Goal: Transaction & Acquisition: Purchase product/service

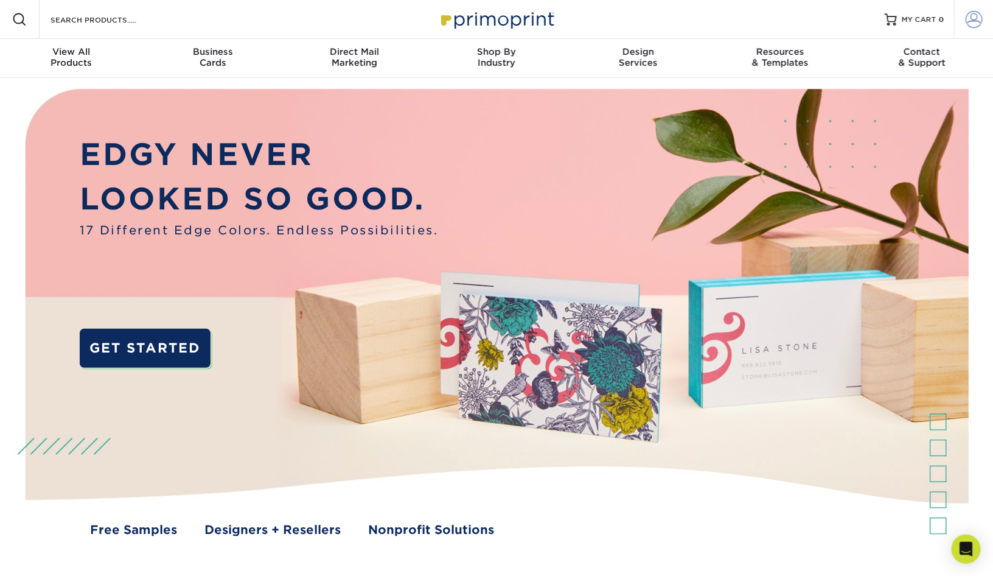
click at [971, 18] on span at bounding box center [974, 19] width 17 height 17
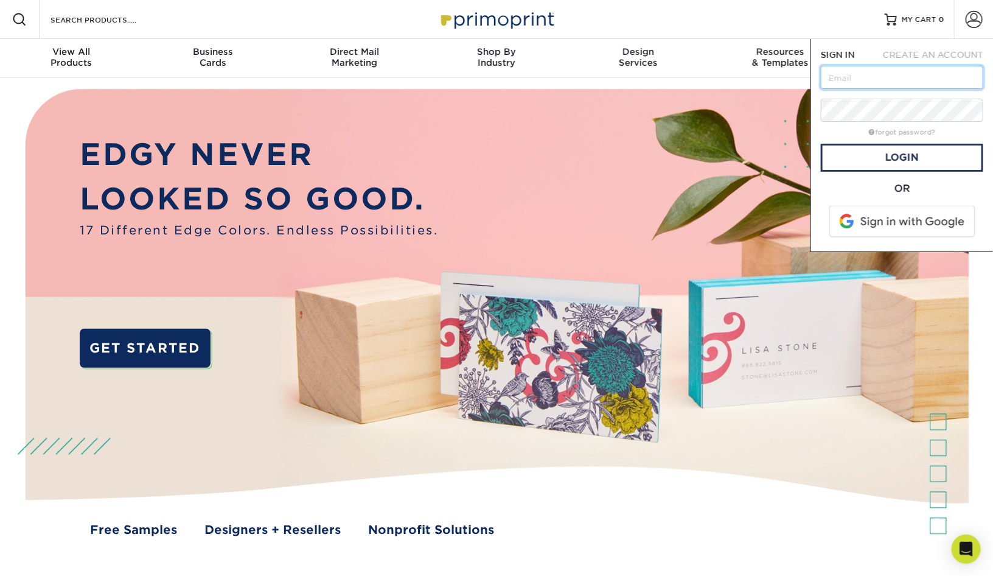
click at [911, 79] on input "text" at bounding box center [902, 77] width 163 height 23
type input "[EMAIL_ADDRESS][DOMAIN_NAME]"
click at [870, 156] on link "Login" at bounding box center [902, 158] width 163 height 28
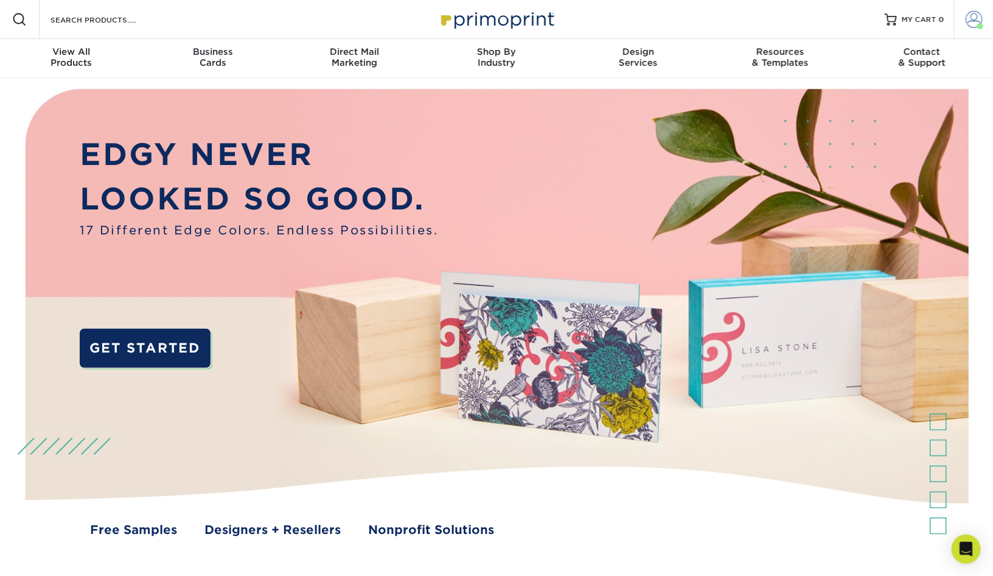
click at [976, 26] on span at bounding box center [974, 19] width 17 height 17
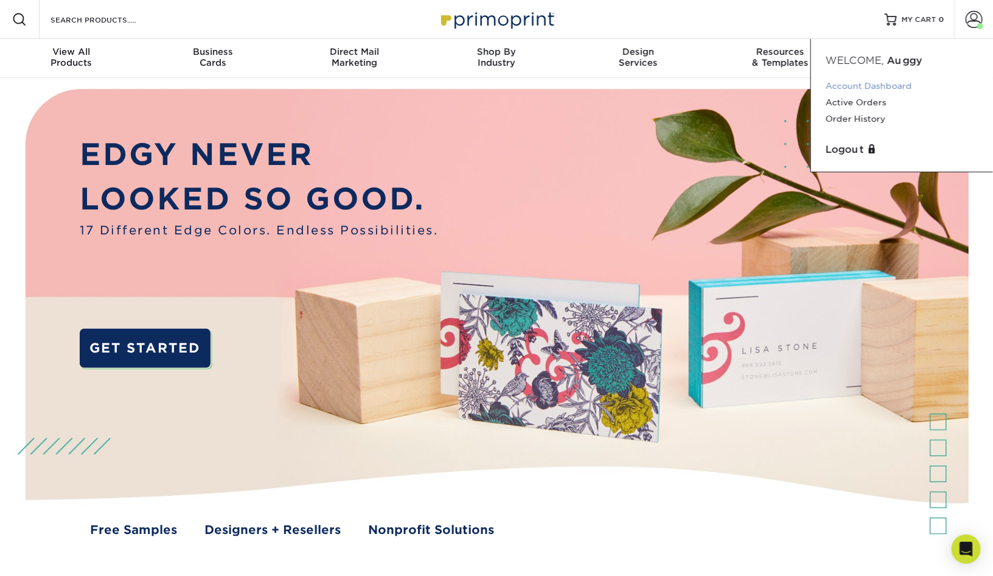
click at [874, 87] on link "Account Dashboard" at bounding box center [902, 86] width 153 height 16
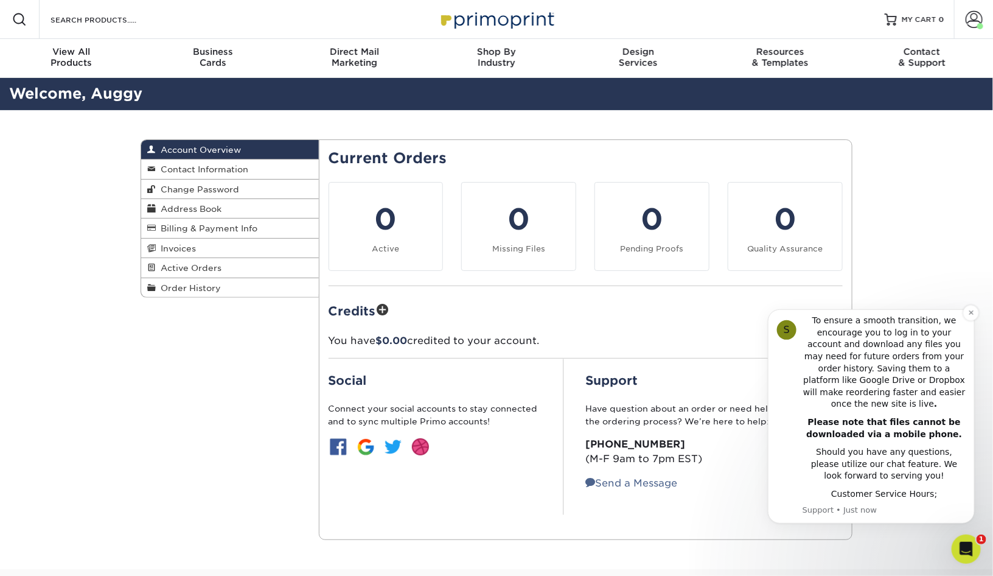
scroll to position [309, 0]
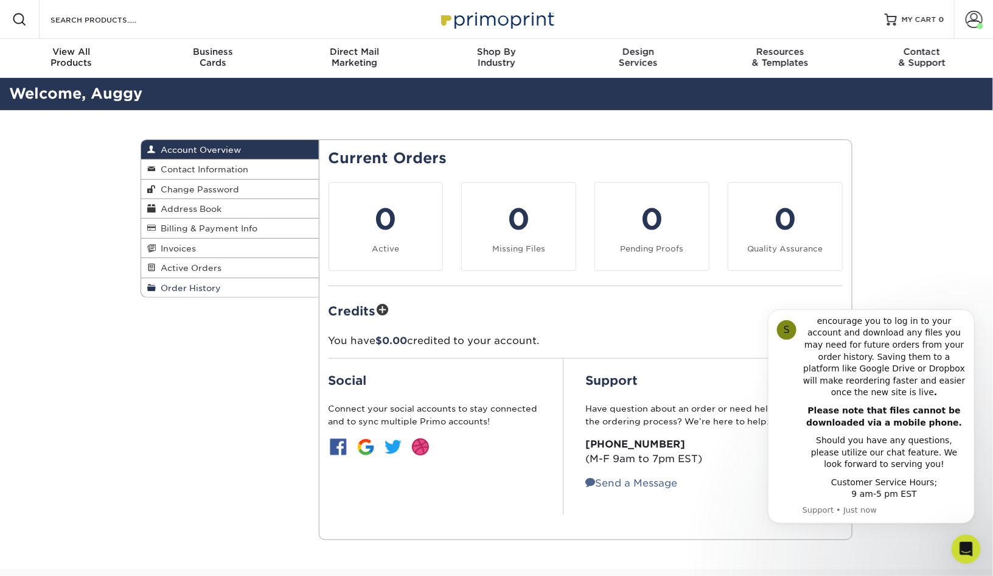
click at [207, 290] on span "Order History" at bounding box center [188, 288] width 65 height 10
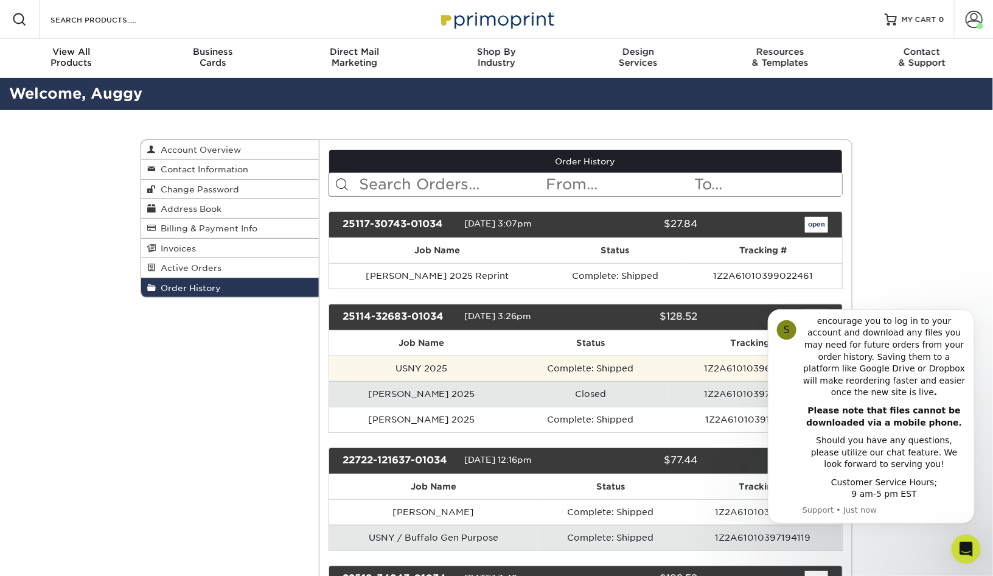
click at [406, 368] on td "USNY 2025" at bounding box center [421, 368] width 185 height 26
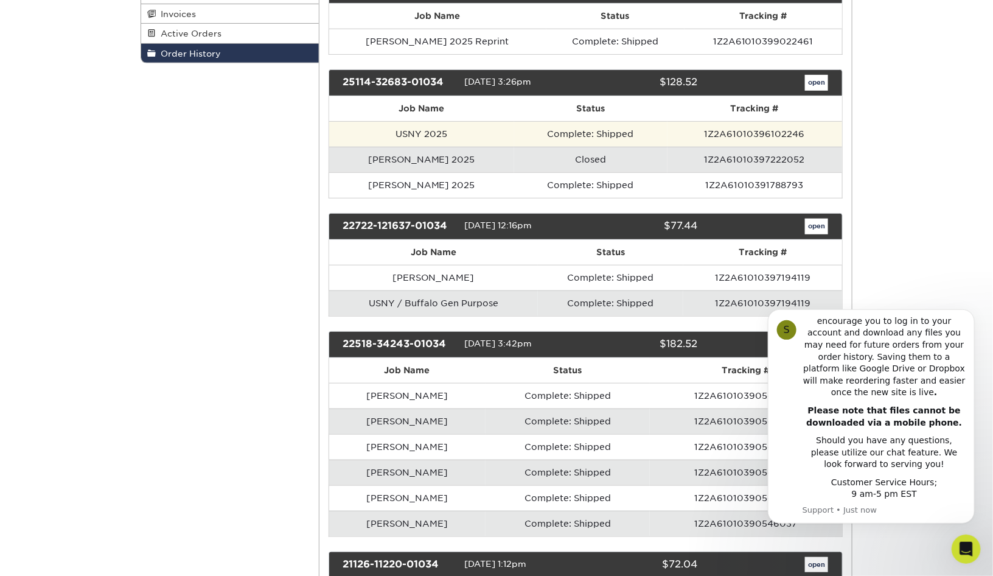
scroll to position [312, 0]
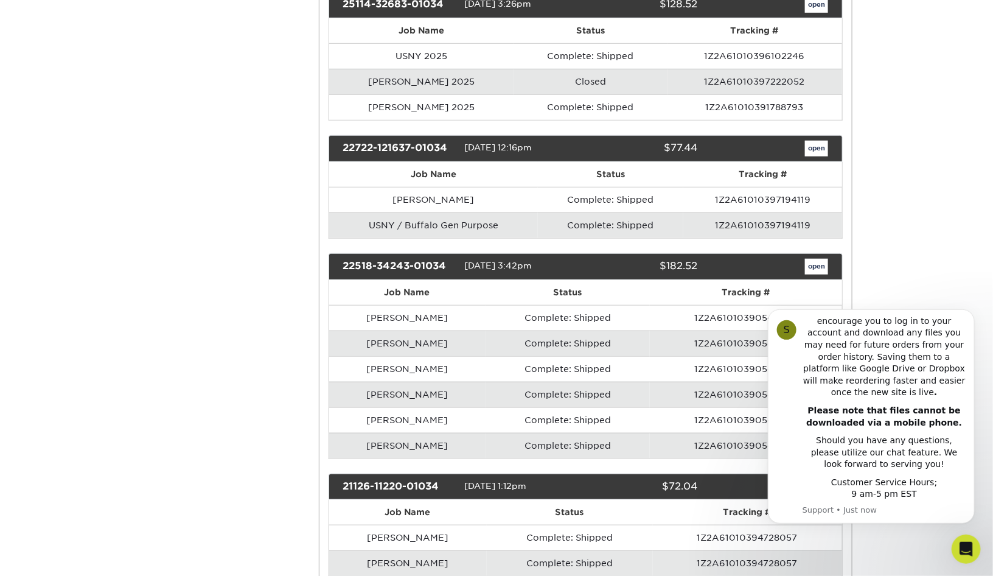
click at [400, 226] on td "USNY / Buffalo Gen Purpose" at bounding box center [433, 225] width 209 height 26
click at [819, 149] on link "open" at bounding box center [816, 149] width 23 height 16
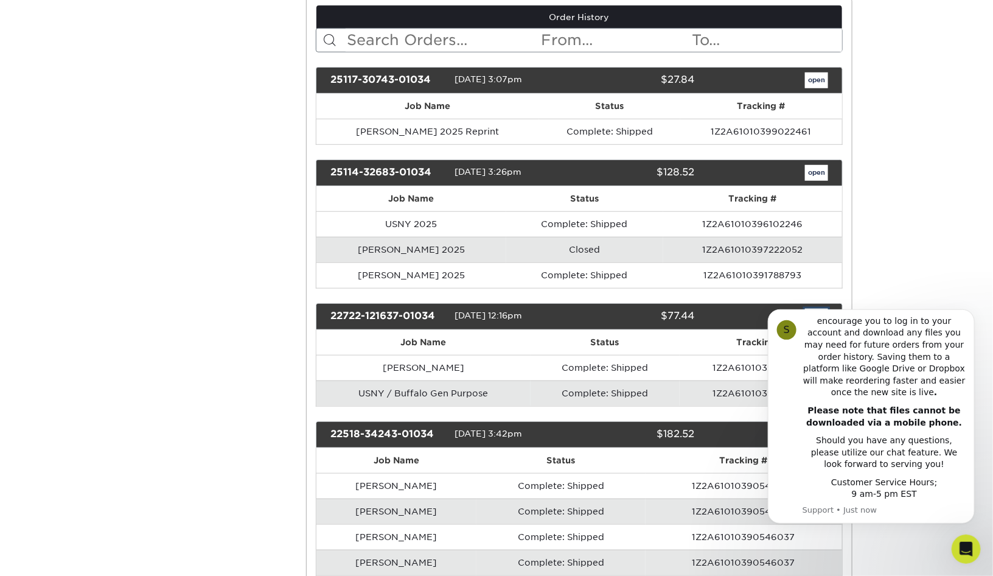
scroll to position [0, 0]
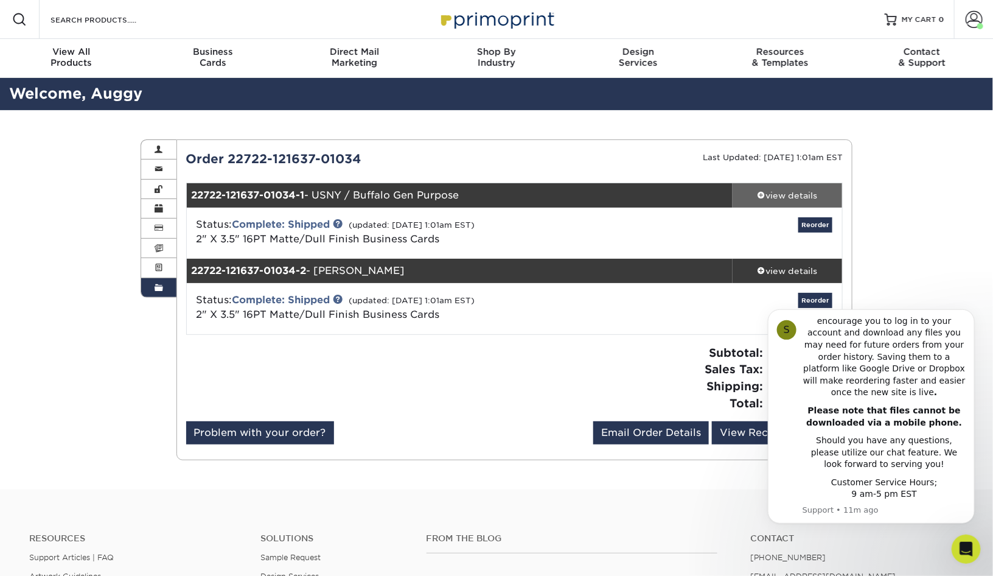
click at [759, 195] on span at bounding box center [762, 195] width 9 height 9
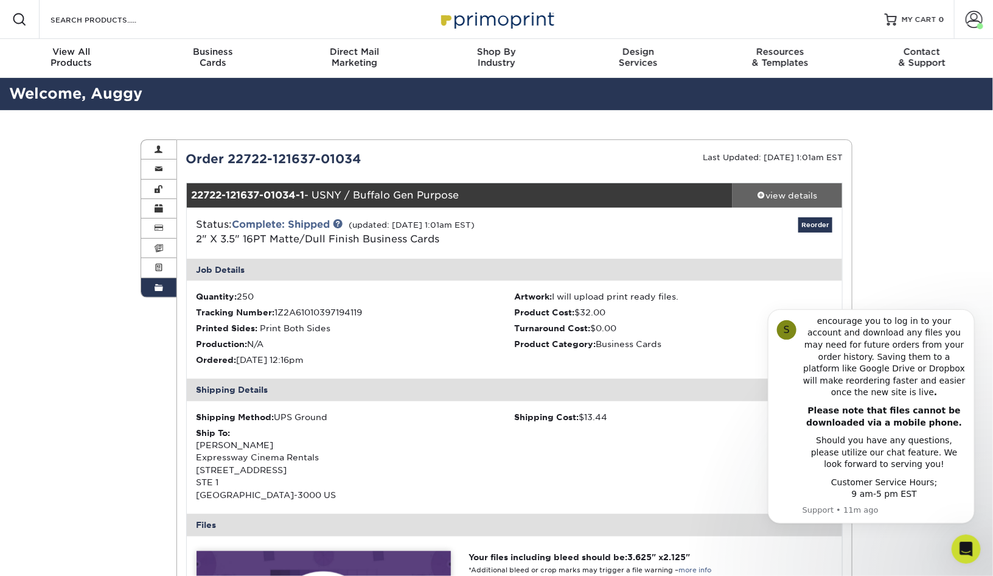
click at [754, 195] on div "view details" at bounding box center [788, 195] width 110 height 12
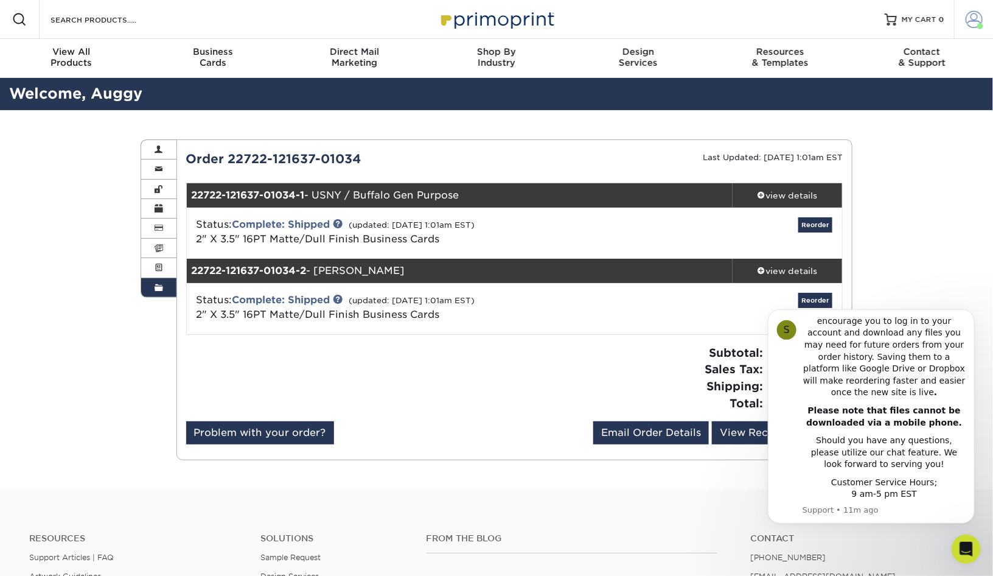
click at [970, 19] on span at bounding box center [974, 19] width 17 height 17
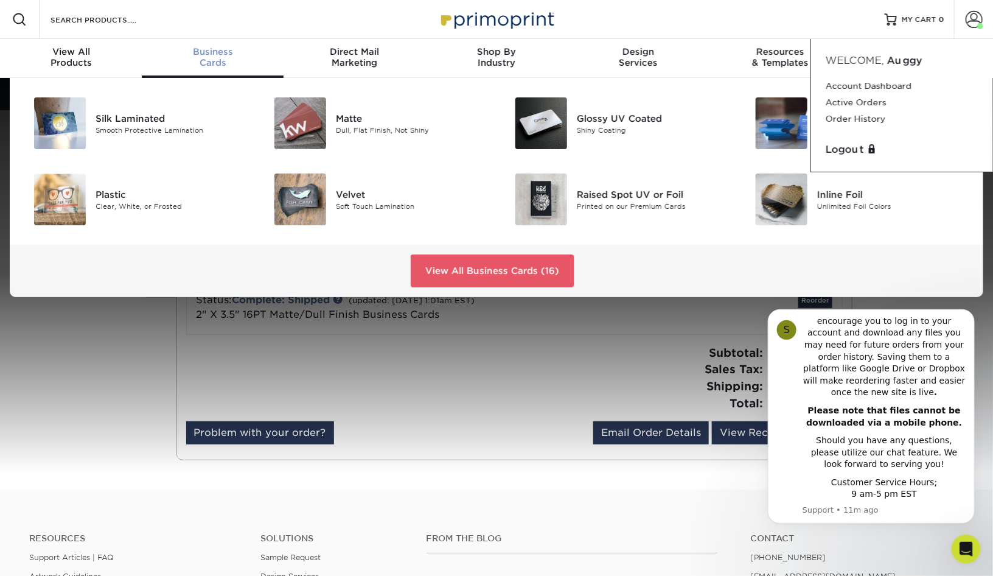
click at [209, 55] on span "Business" at bounding box center [213, 51] width 142 height 11
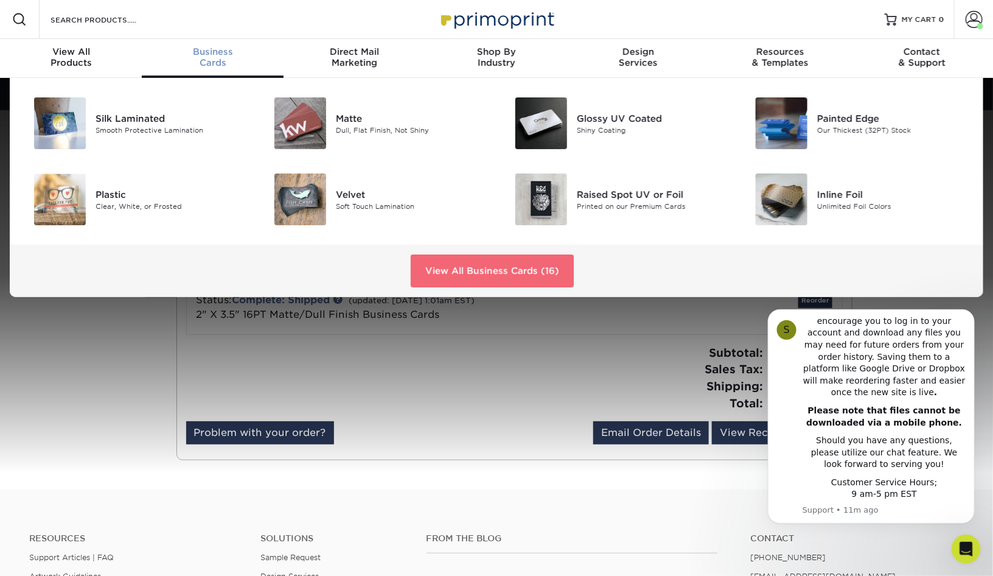
click at [483, 267] on link "View All Business Cards (16)" at bounding box center [492, 270] width 163 height 33
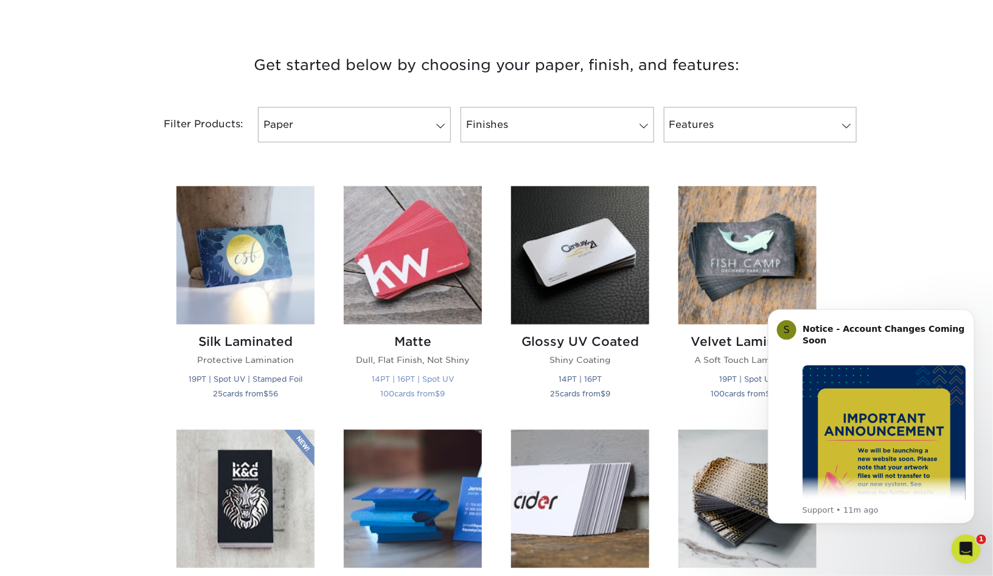
scroll to position [477, 0]
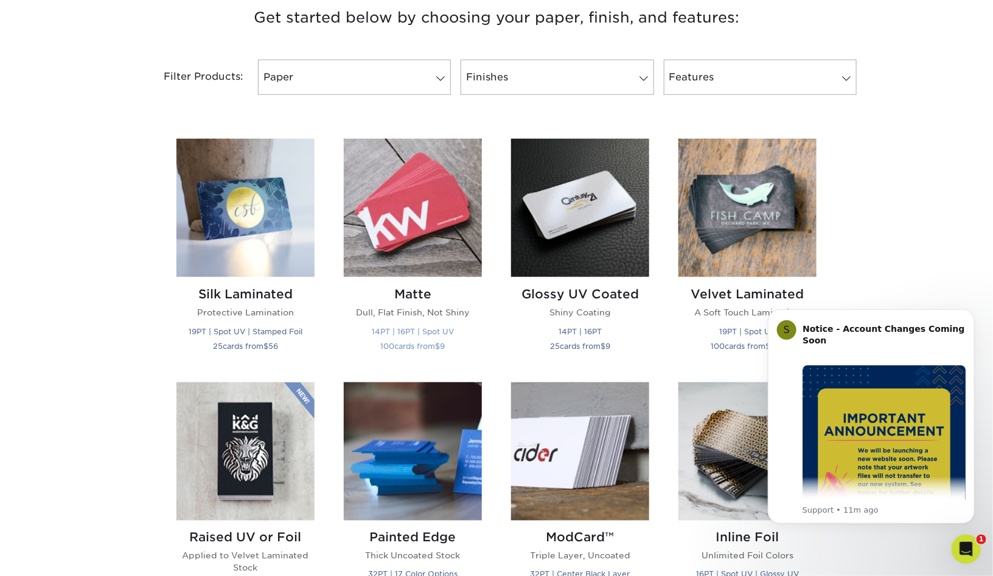
click at [426, 203] on img at bounding box center [413, 208] width 138 height 138
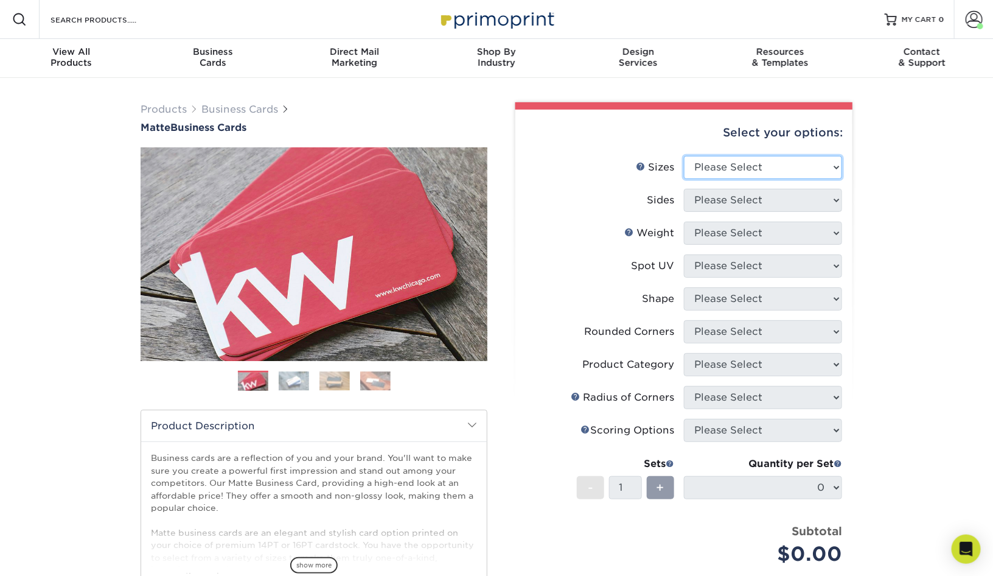
click at [749, 166] on select "Please Select 1.5" x 3.5" - Mini 1.75" x 3.5" - Mini 2" x 2" - Square 2" x 3" -…" at bounding box center [763, 167] width 158 height 23
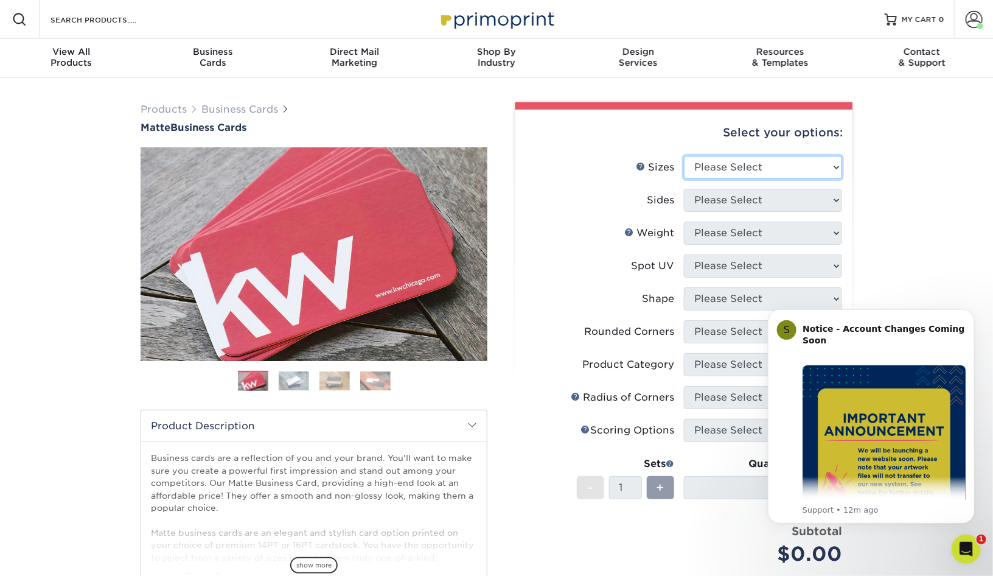
select select "2.00x3.50"
click at [758, 208] on select "Please Select Print Both Sides Print Front Only" at bounding box center [763, 200] width 158 height 23
select select "13abbda7-1d64-4f25-8bb2-c179b224825d"
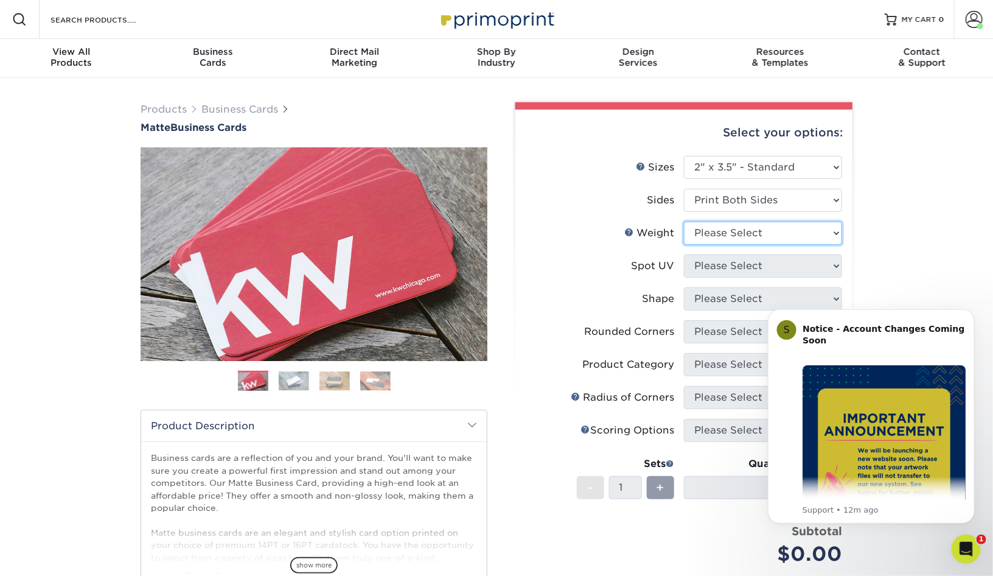
click at [759, 233] on select "Please Select 16PT 14PT" at bounding box center [763, 233] width 158 height 23
select select "14PT"
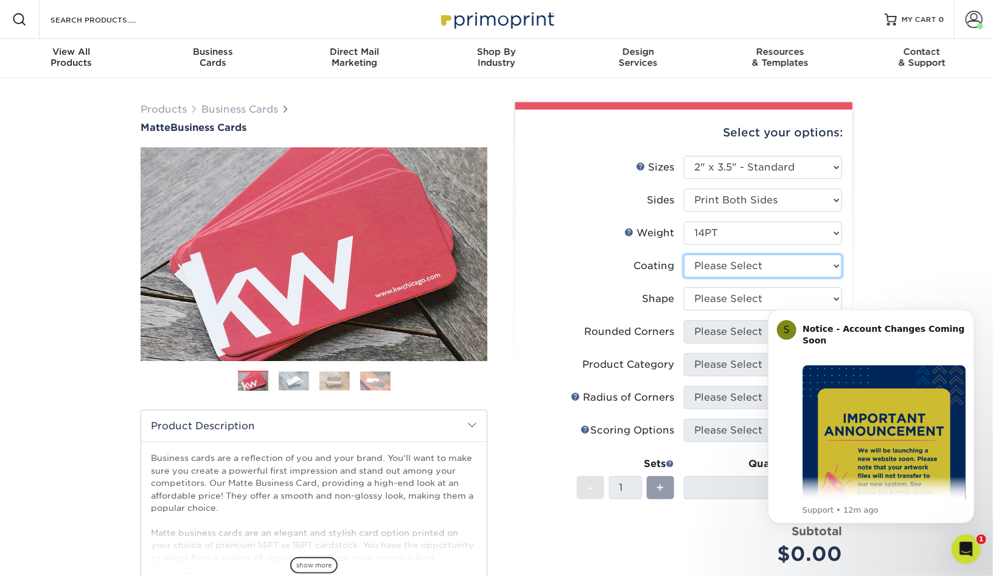
click at [737, 265] on select at bounding box center [763, 265] width 158 height 23
select select "121bb7b5-3b4d-429f-bd8d-bbf80e953313"
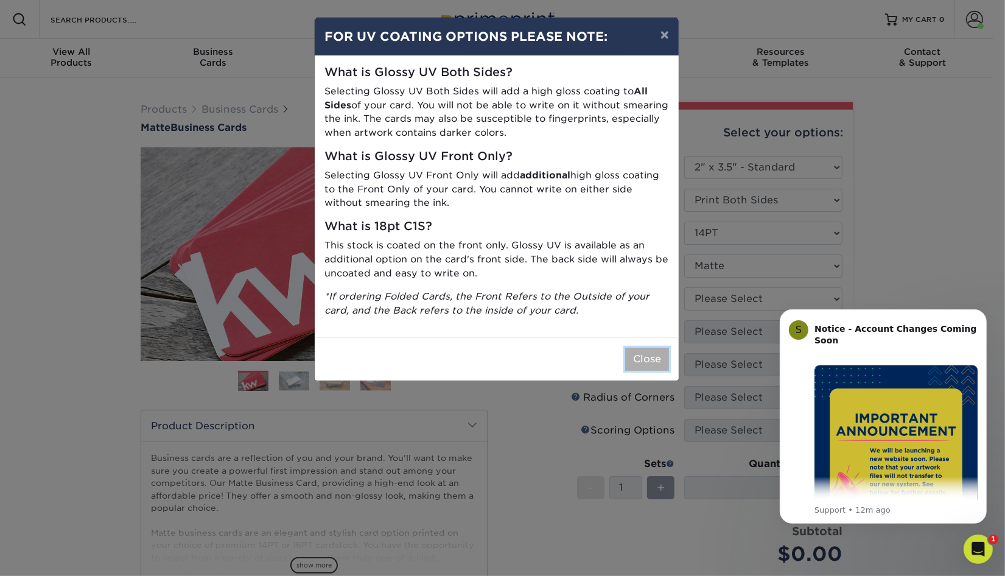
click at [641, 356] on button "Close" at bounding box center [647, 359] width 44 height 23
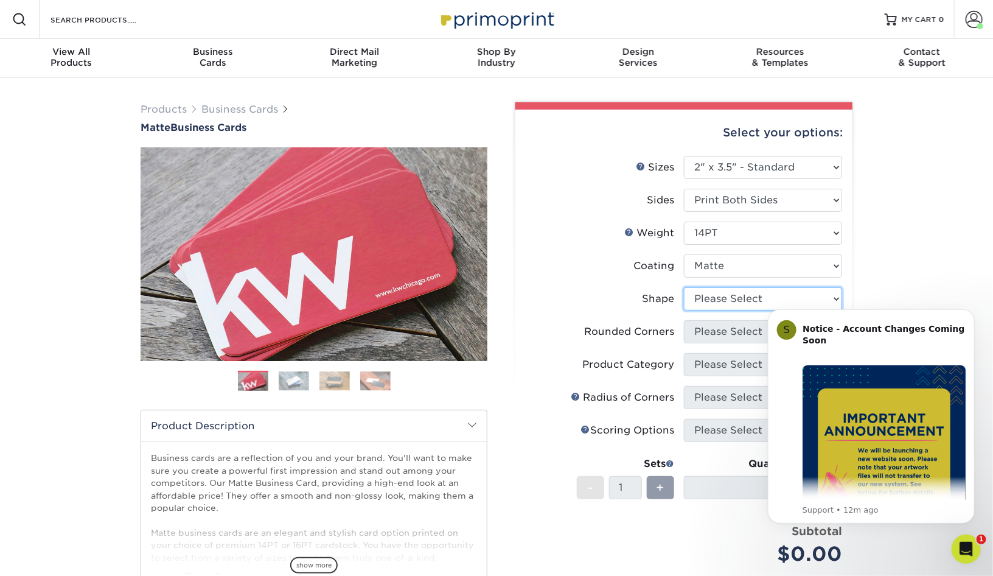
click at [729, 301] on select "Please Select Standard" at bounding box center [763, 298] width 158 height 23
select select "standard"
click at [710, 334] on select "Please Select Yes - Round 2 Corners Yes - Round 4 Corners No" at bounding box center [763, 331] width 158 height 23
select select "0"
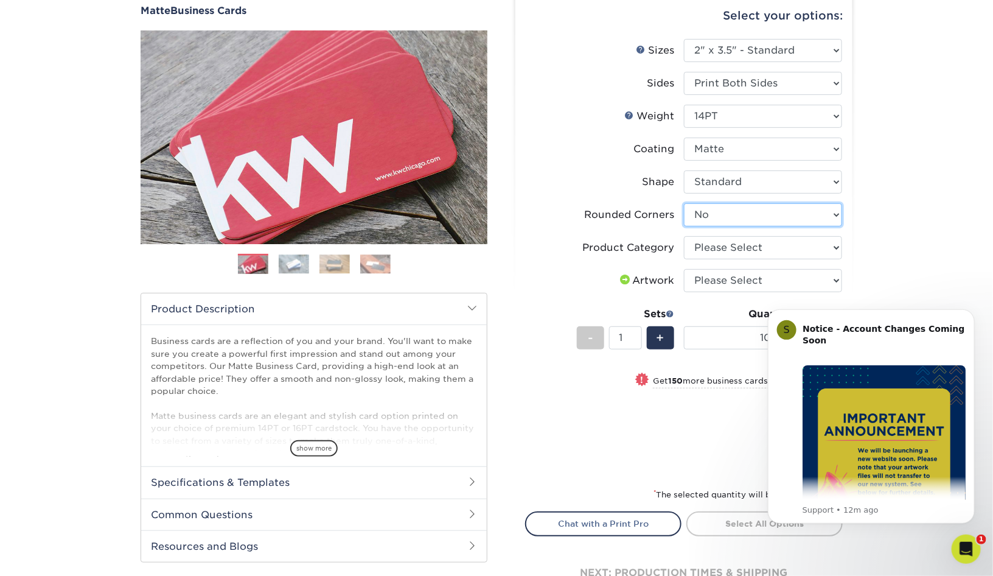
scroll to position [127, 0]
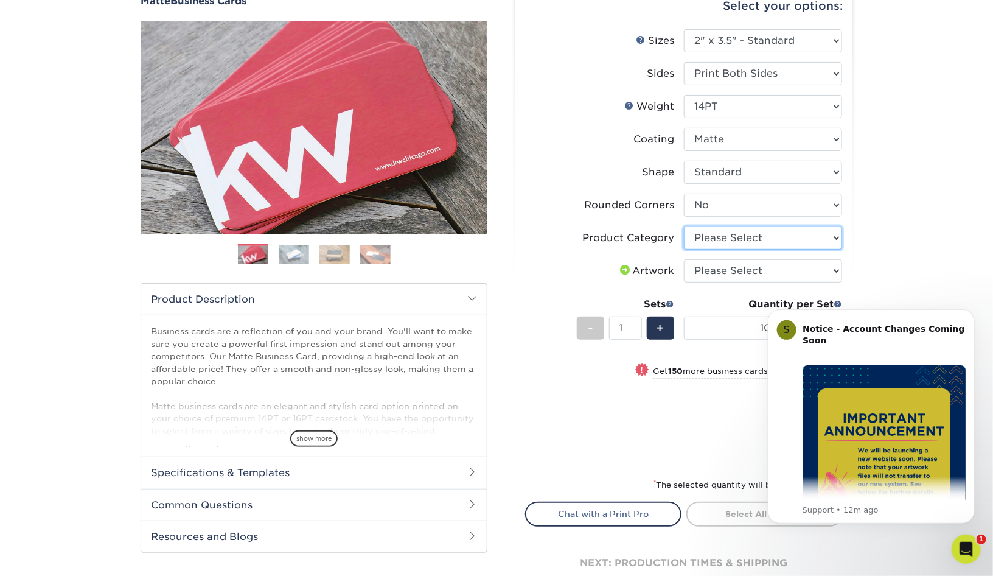
click at [782, 243] on select "Please Select Business Cards" at bounding box center [763, 237] width 158 height 23
select select "3b5148f1-0588-4f88-a218-97bcfdce65c1"
click at [744, 270] on select "Please Select I will upload files I need a design - $100" at bounding box center [763, 270] width 158 height 23
select select "upload"
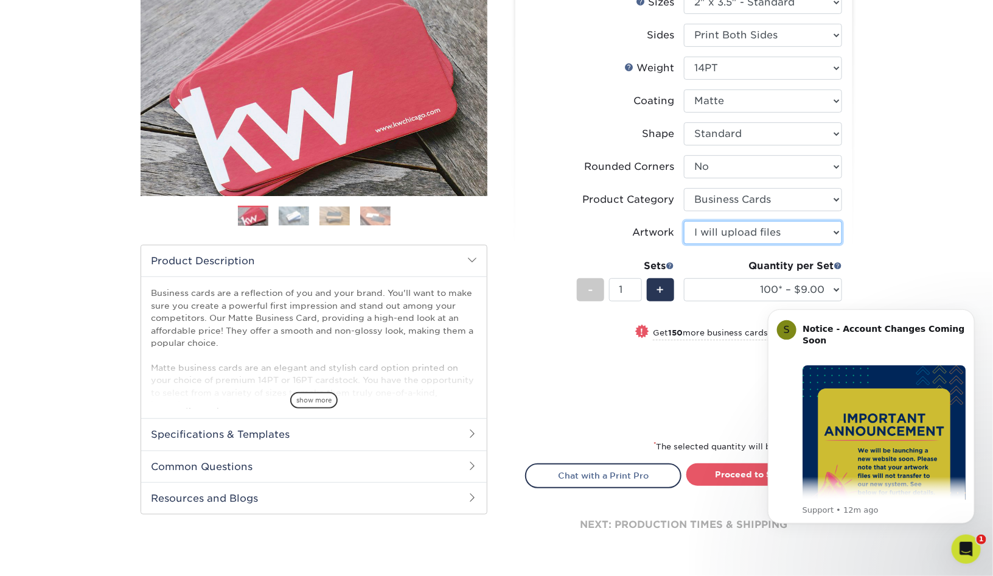
scroll to position [201, 0]
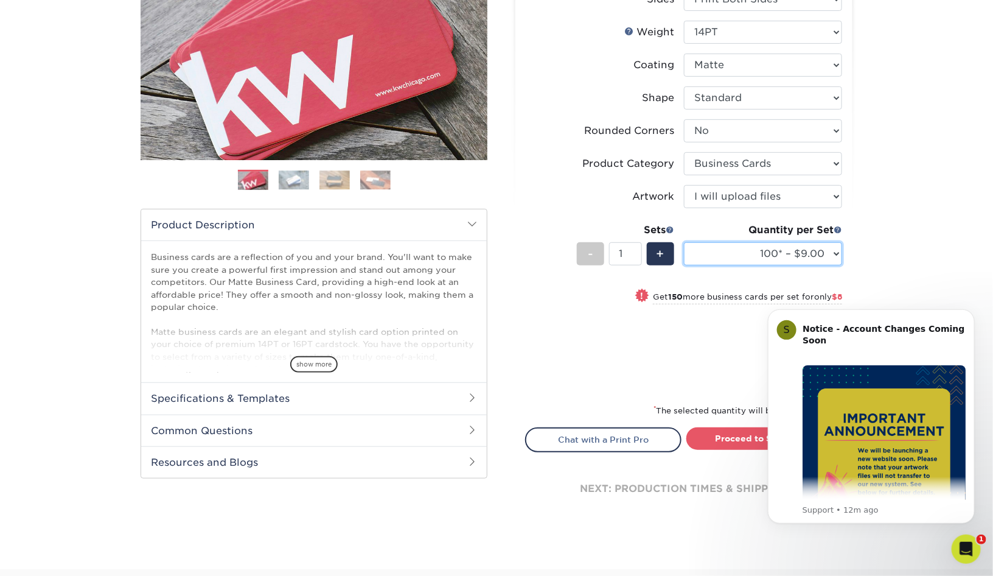
click at [739, 257] on select "100* – $9.00 250* – $17.00 500 – $33.00 1000 – $42.00 2500 – $75.00 5000 – $143…" at bounding box center [763, 253] width 158 height 23
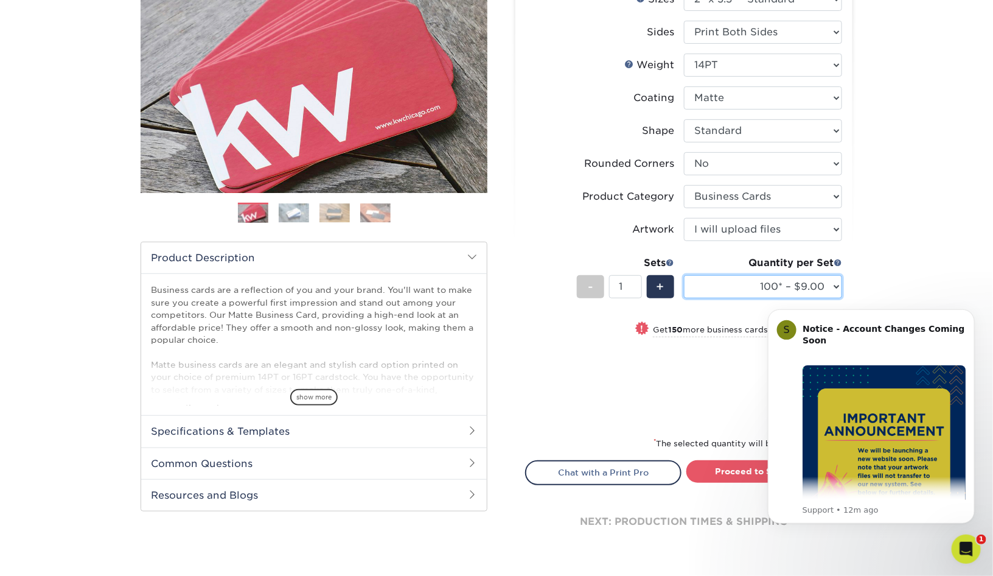
scroll to position [247, 0]
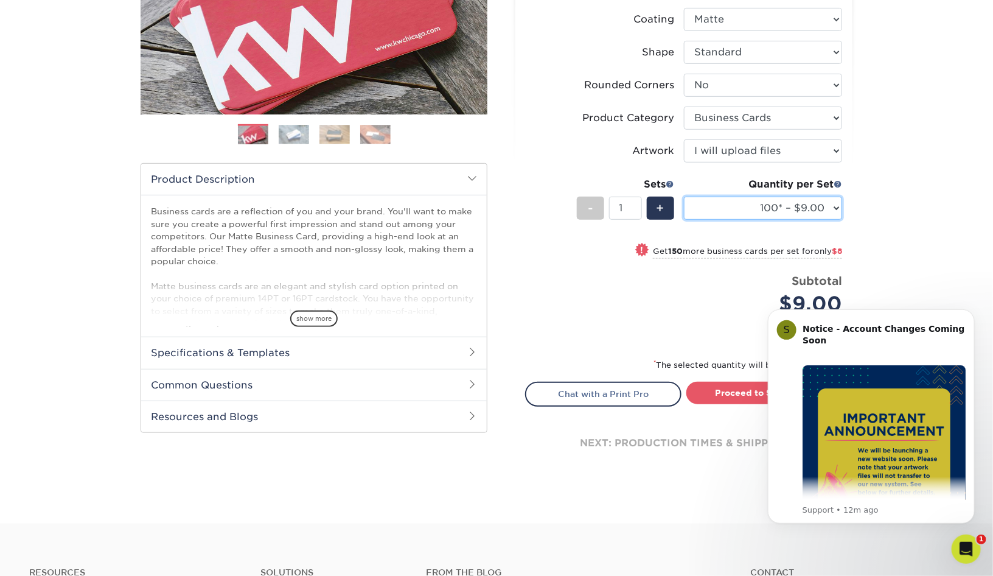
click at [816, 208] on select "100* – $9.00 250* – $17.00 500 – $33.00 1000 – $42.00 2500 – $75.00 5000 – $143…" at bounding box center [763, 208] width 158 height 23
click at [814, 208] on select "100* – $9.00 250* – $17.00 500 – $33.00 1000 – $42.00 2500 – $75.00 5000 – $143…" at bounding box center [763, 208] width 158 height 23
select select "100* – $9.00"
click at [970, 313] on icon "Dismiss notification" at bounding box center [971, 312] width 7 height 7
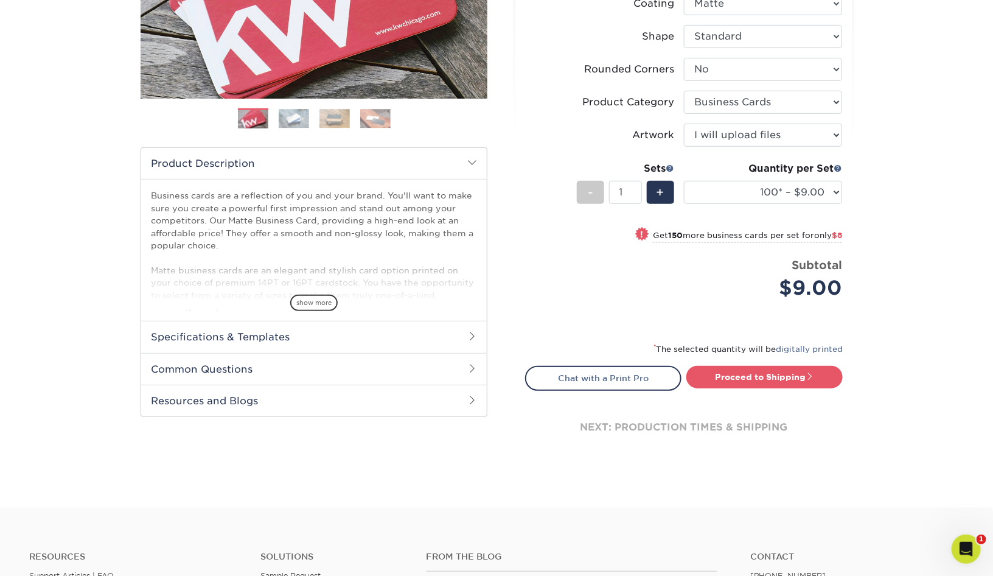
scroll to position [341, 0]
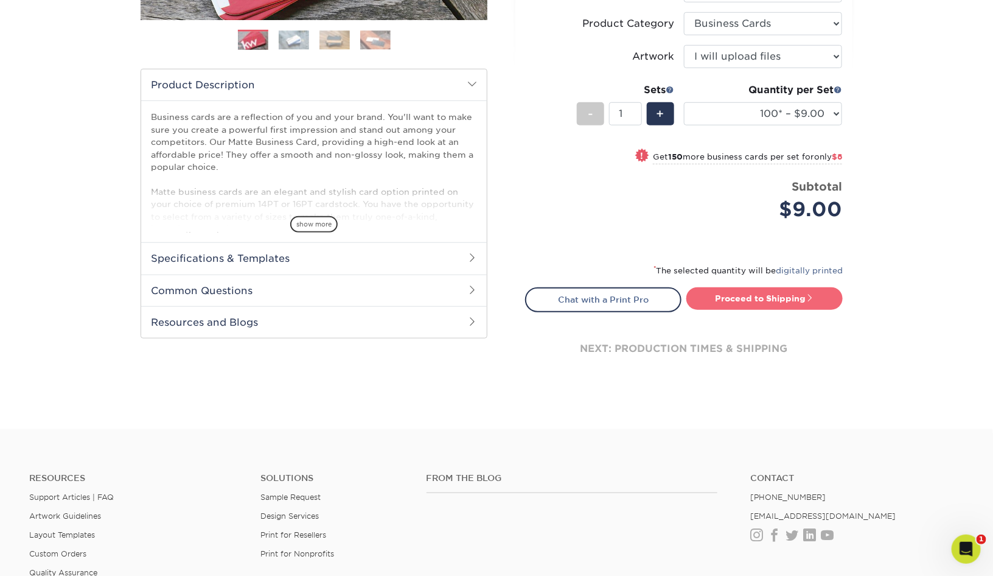
click at [769, 297] on link "Proceed to Shipping" at bounding box center [765, 298] width 156 height 22
type input "Set 1"
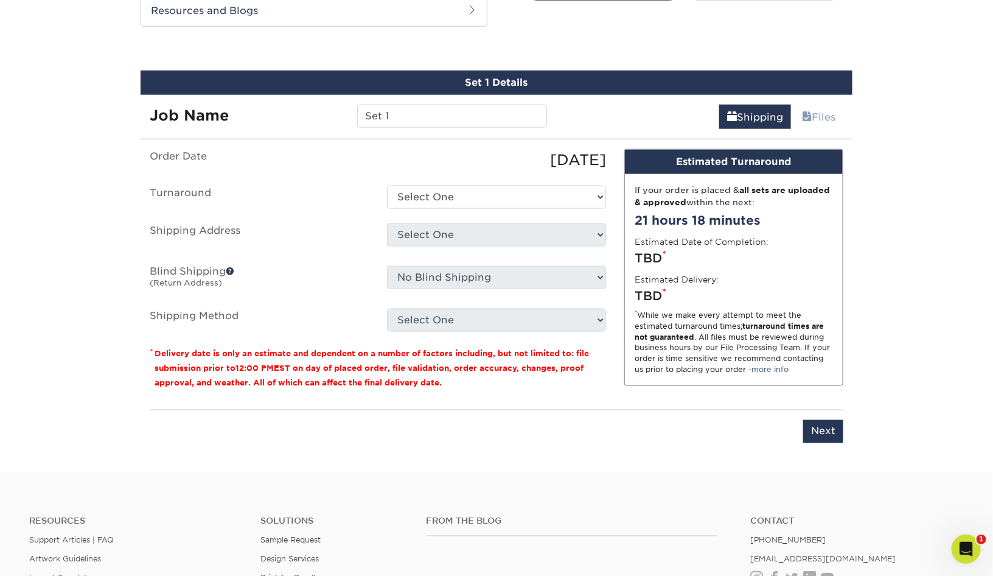
scroll to position [659, 0]
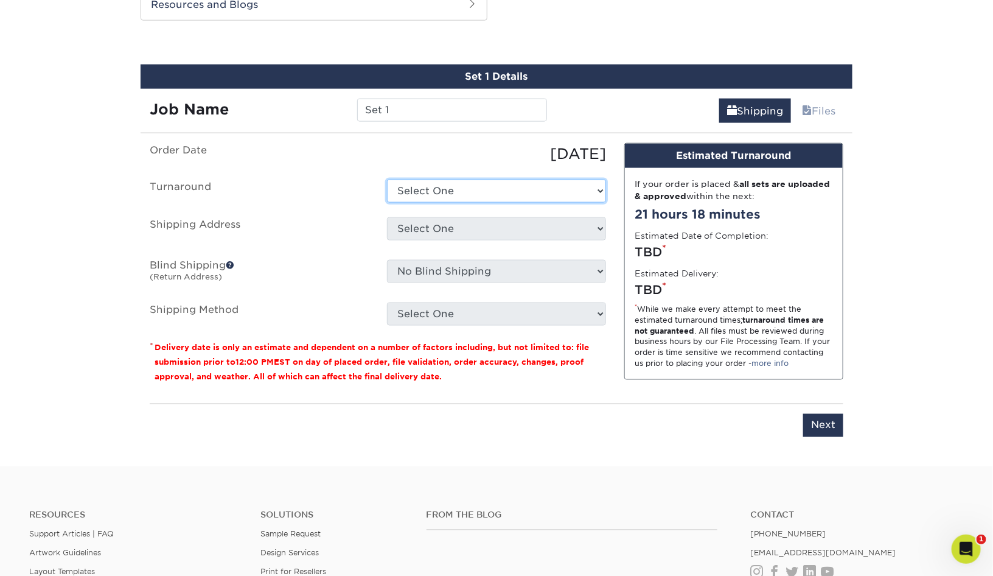
click at [470, 195] on select "Select One 2-4 Business Days 2 Day Next Business Day" at bounding box center [496, 191] width 219 height 23
select select "e6dc3f44-811f-4023-acdf-8cd9144995fc"
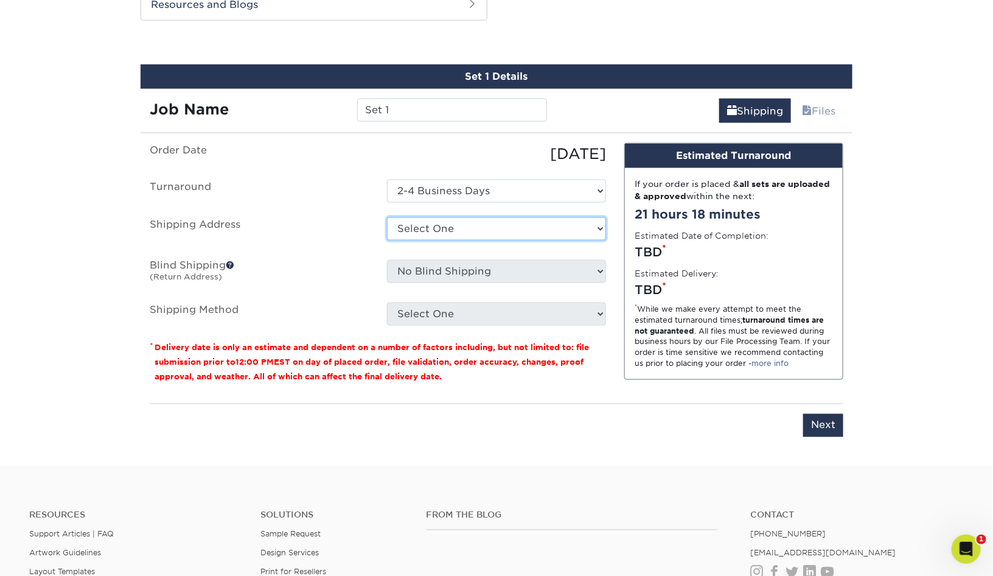
click at [501, 234] on select "Select One ECR Philadelphia Expressway Cinema Rentals - USNY + Add New Address" at bounding box center [496, 228] width 219 height 23
select select "180528"
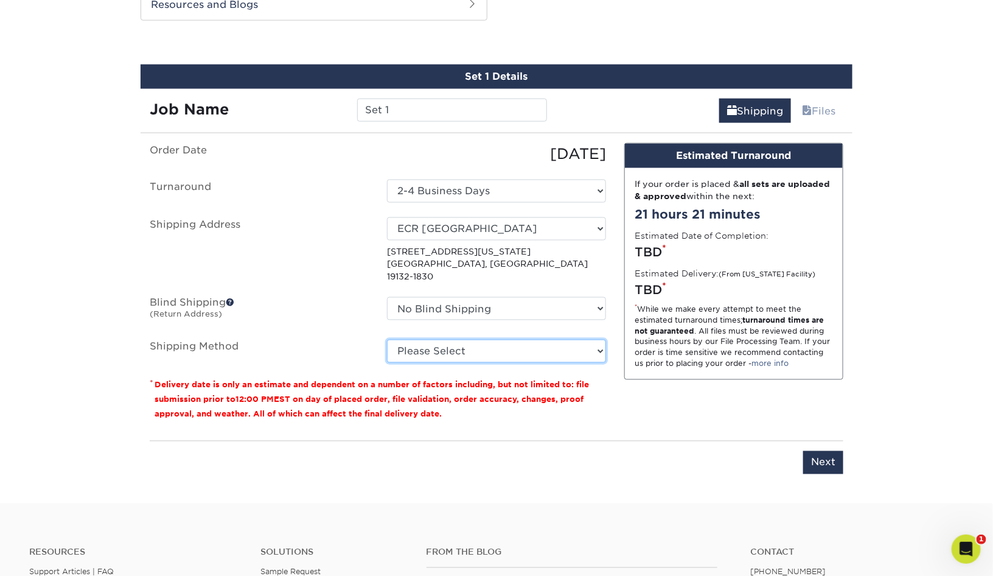
click at [487, 340] on select "Please Select Ground Shipping (+$7.84) 3 Day Shipping Service (+$15.33) 2 Day A…" at bounding box center [496, 351] width 219 height 23
select select "03"
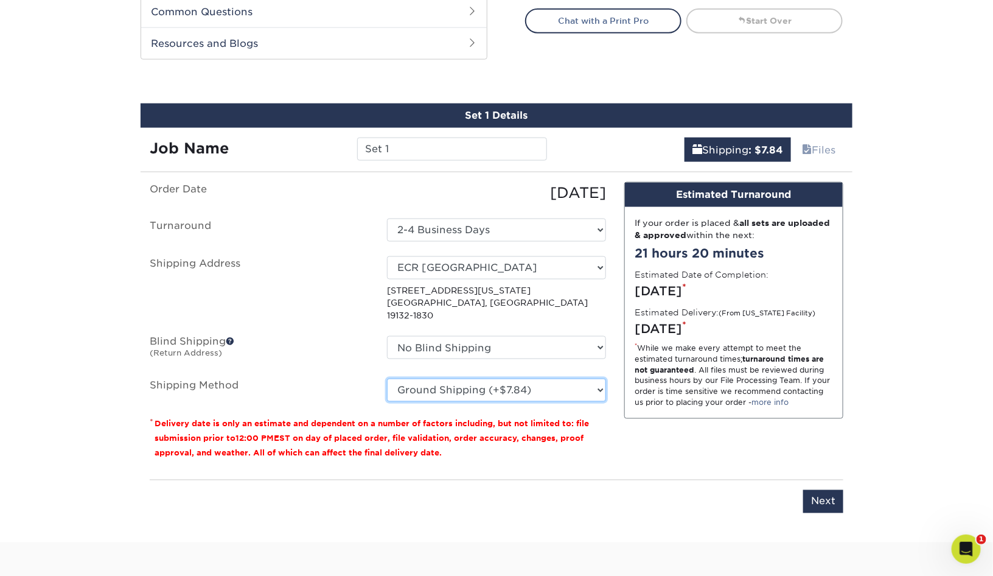
scroll to position [610, 0]
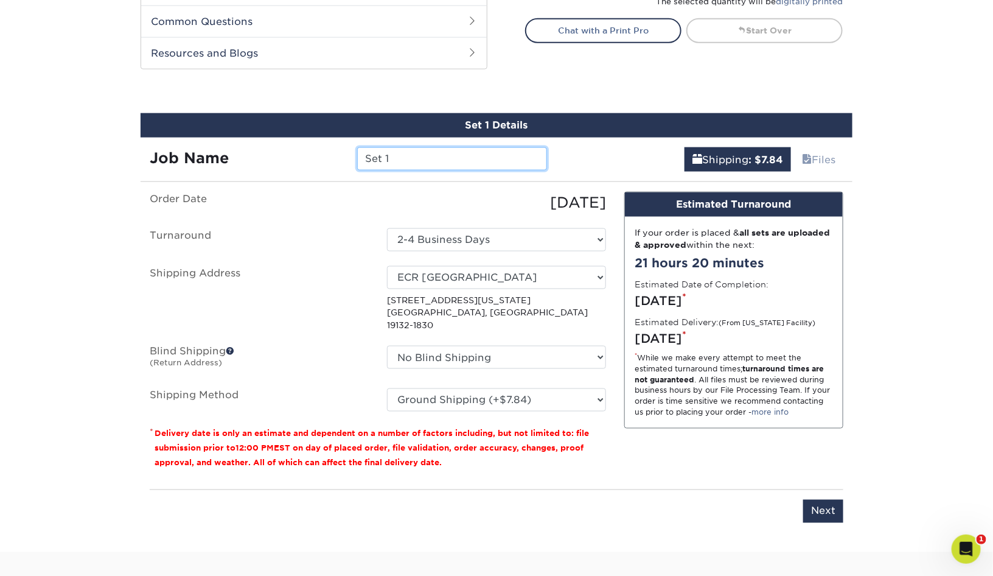
drag, startPoint x: 456, startPoint y: 158, endPoint x: 251, endPoint y: 128, distance: 206.7
click at [249, 130] on div "Set 1 Details Job Name Set 1 Shipping : $7.84 Files You've choosen mailing serv…" at bounding box center [497, 325] width 712 height 424
drag, startPoint x: 461, startPoint y: 162, endPoint x: 430, endPoint y: 161, distance: 31.1
click at [430, 161] on input "2025 Sean - Lead" at bounding box center [451, 158] width 189 height 23
type input "2025 Sean - Rental Manager"
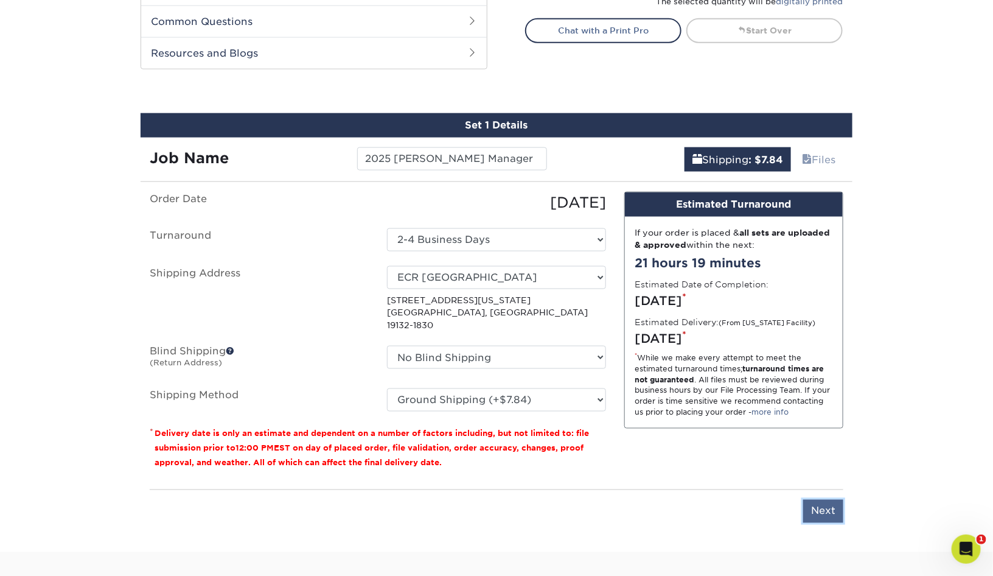
click at [833, 500] on input "Next" at bounding box center [824, 511] width 40 height 23
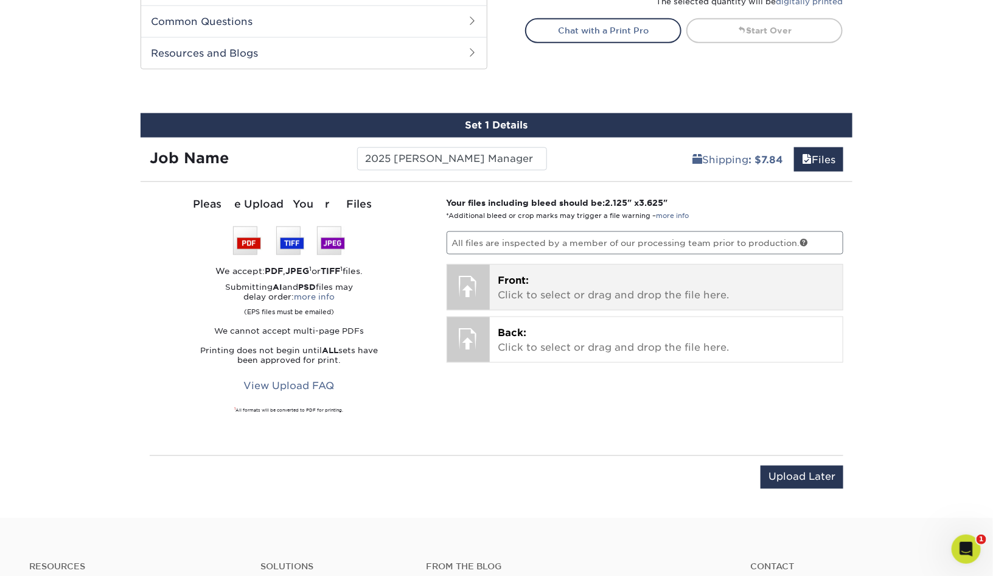
click at [612, 294] on p "Front: Click to select or drag and drop the file here." at bounding box center [667, 287] width 337 height 29
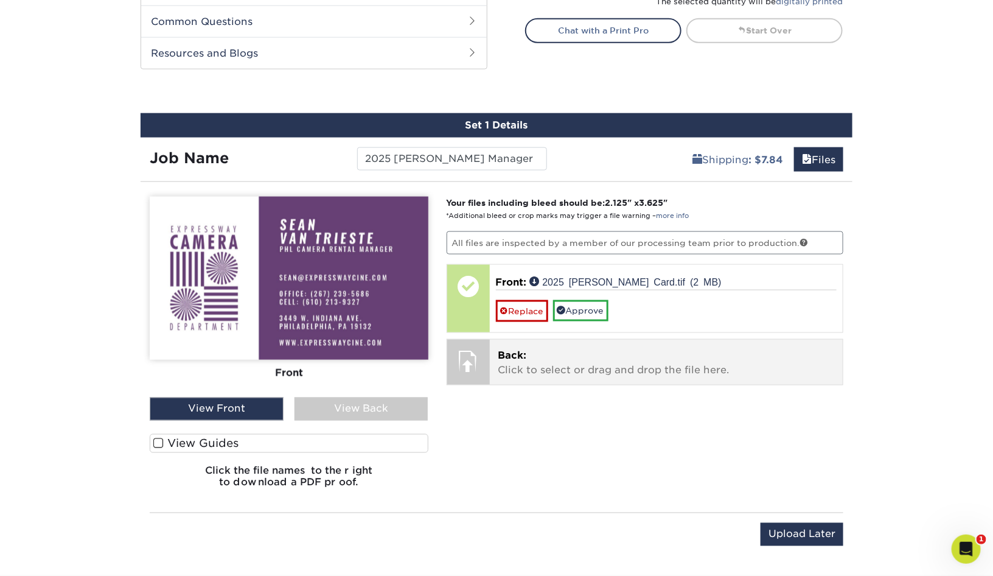
click at [522, 355] on span "Back:" at bounding box center [513, 355] width 29 height 12
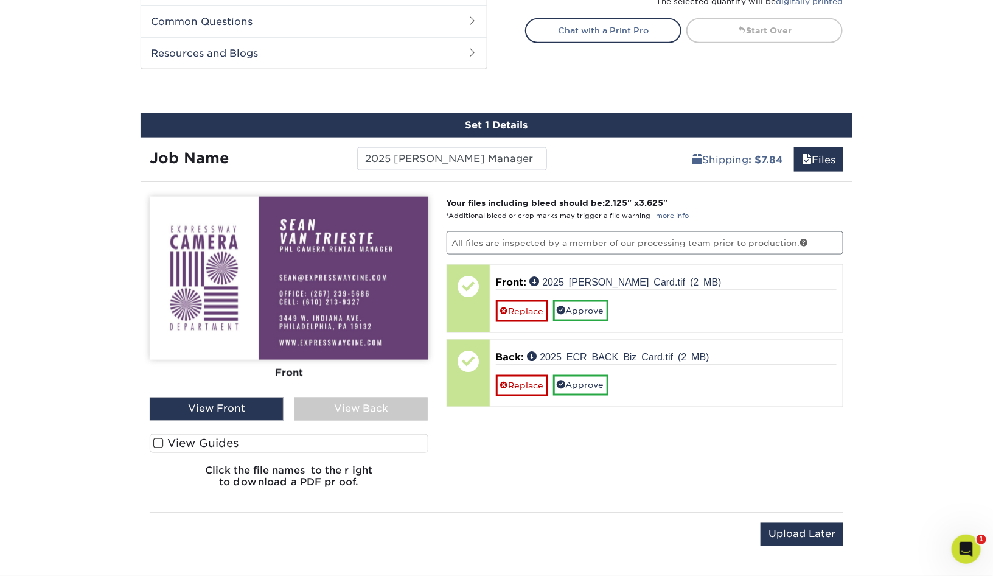
click at [159, 443] on span at bounding box center [158, 444] width 10 height 12
click at [0, 0] on input "View Guides" at bounding box center [0, 0] width 0 height 0
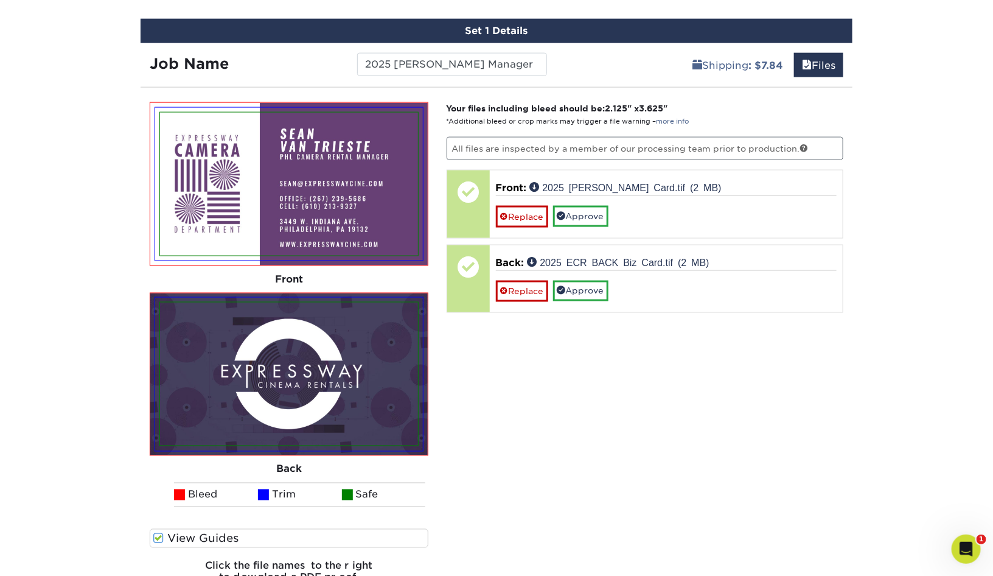
scroll to position [749, 0]
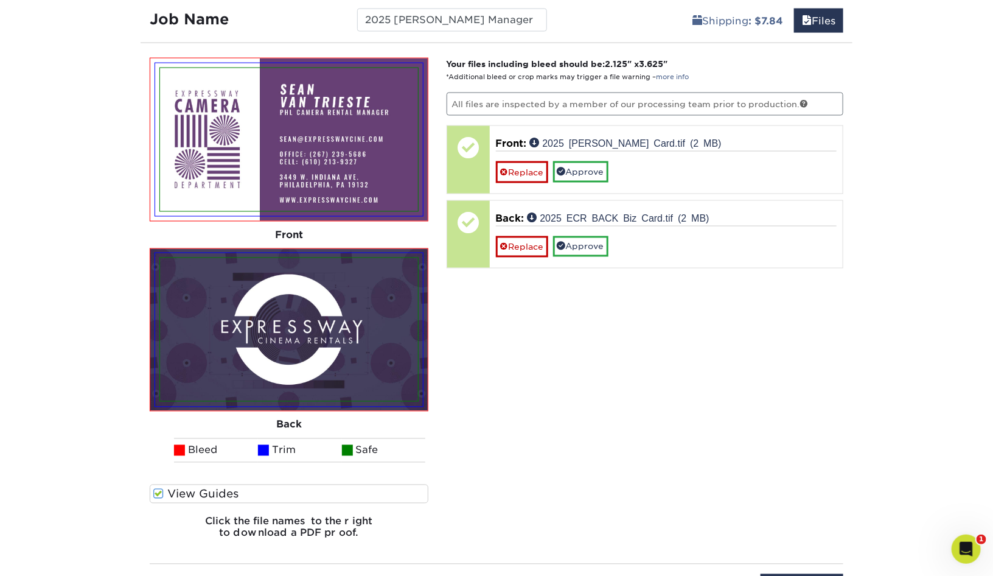
click at [161, 494] on span at bounding box center [158, 494] width 10 height 12
click at [0, 0] on input "View Guides" at bounding box center [0, 0] width 0 height 0
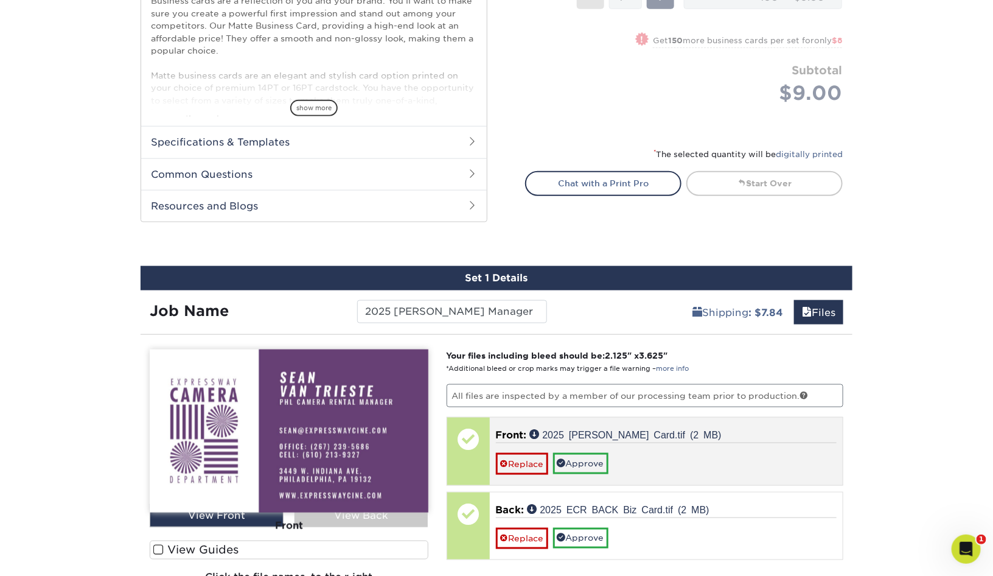
scroll to position [858, 0]
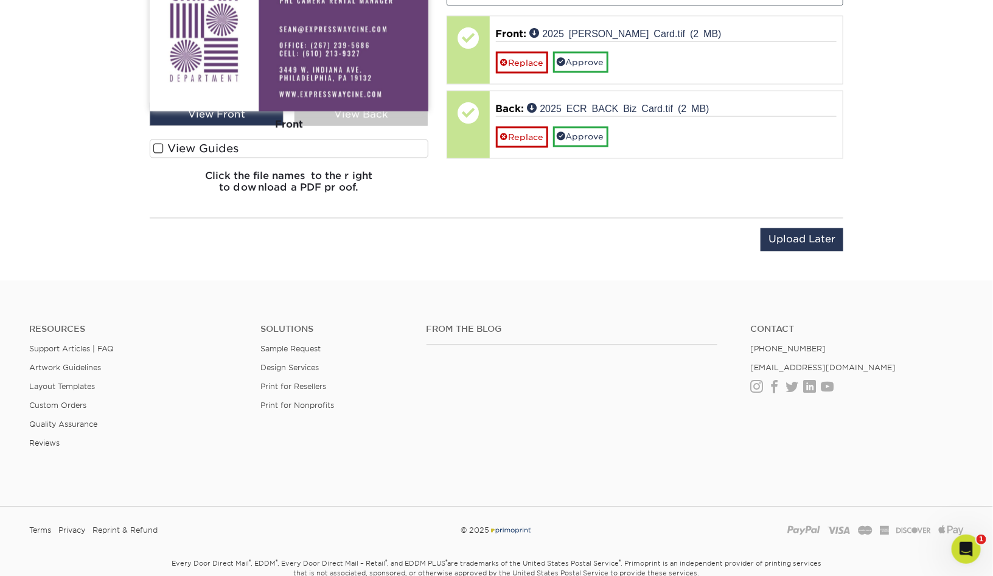
click at [643, 228] on div "Upload Later Save & Continue Continue" at bounding box center [497, 242] width 694 height 48
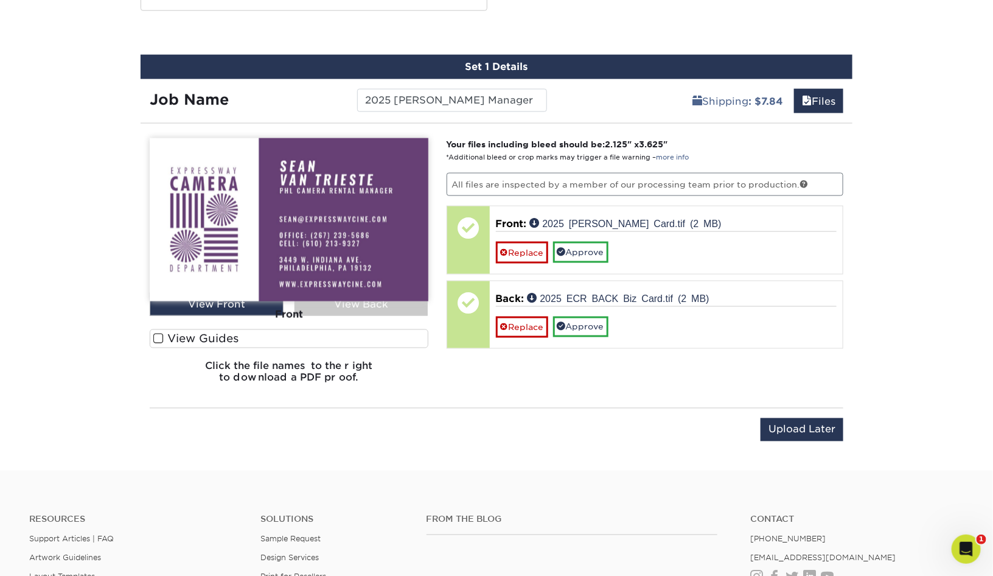
scroll to position [747, 0]
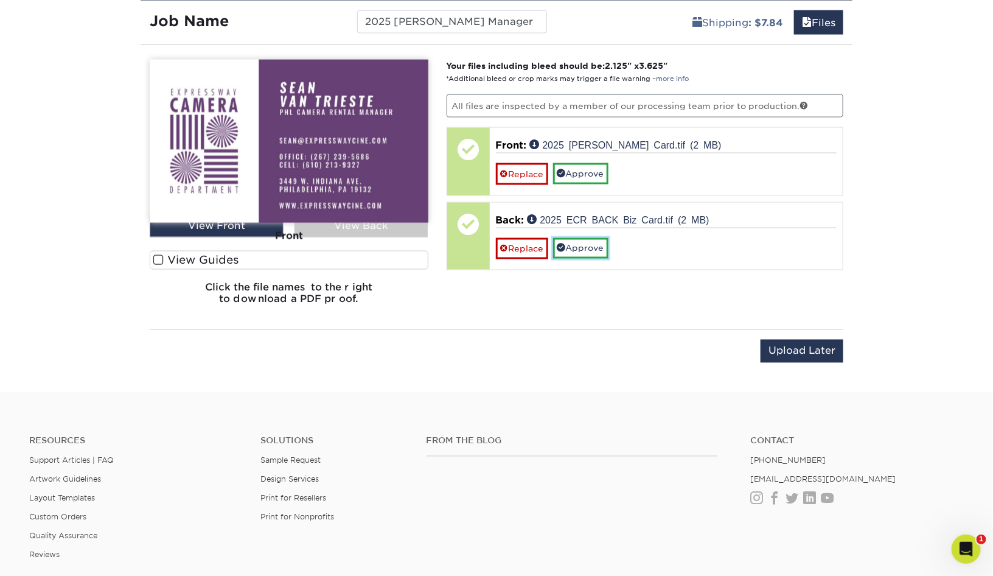
click at [594, 253] on link "Approve" at bounding box center [580, 248] width 55 height 21
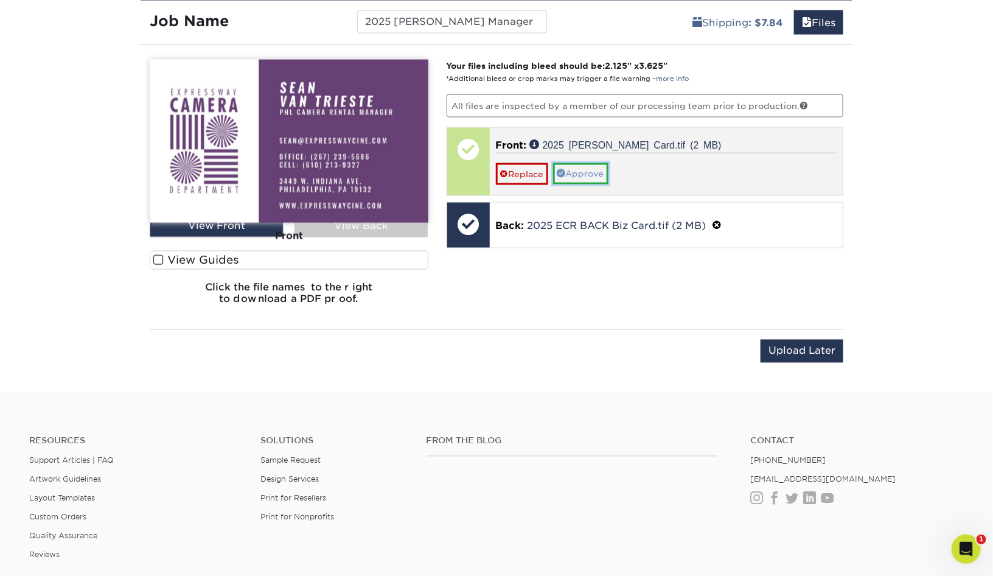
click at [601, 181] on link "Approve" at bounding box center [580, 173] width 55 height 21
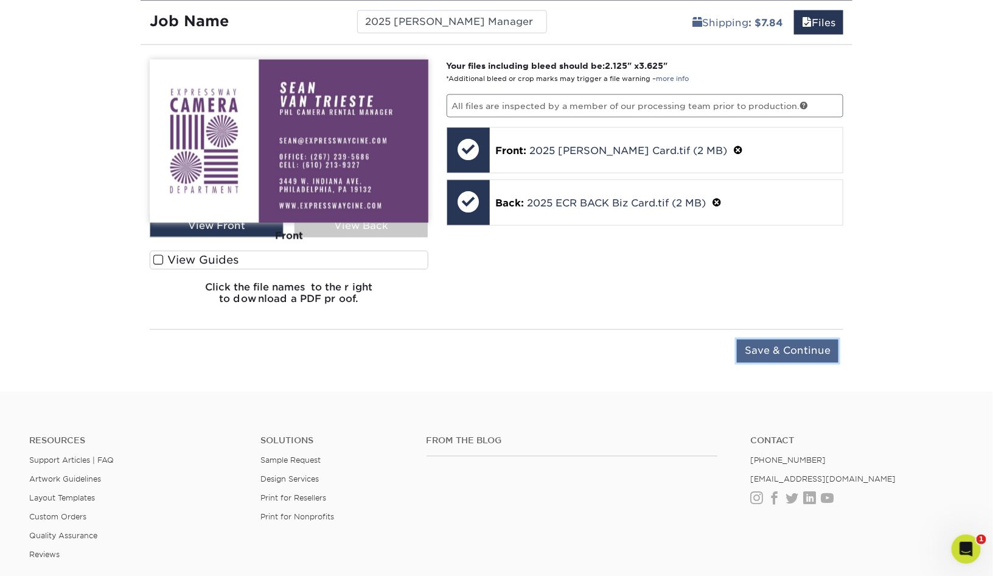
click at [768, 354] on input "Save & Continue" at bounding box center [788, 351] width 102 height 23
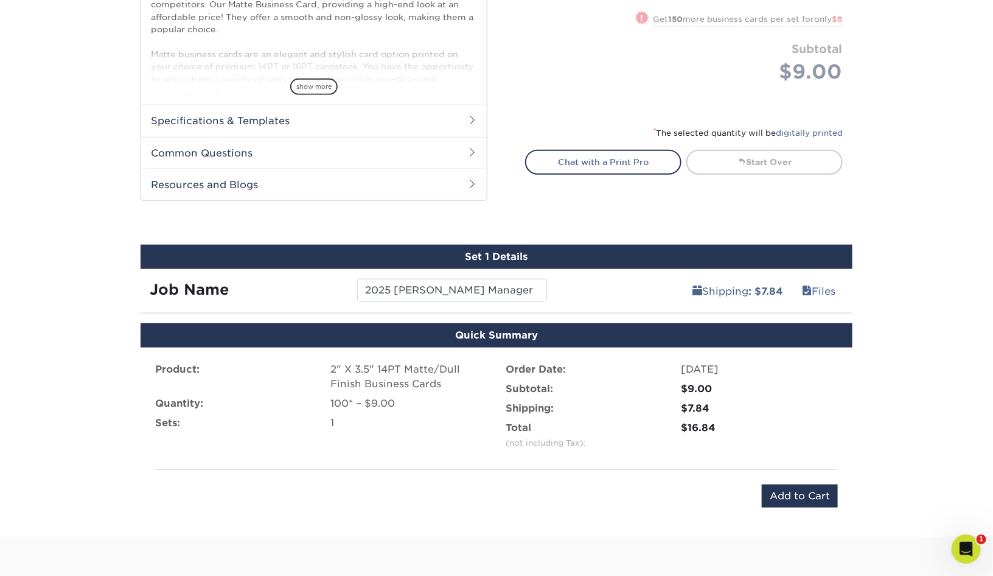
scroll to position [723, 0]
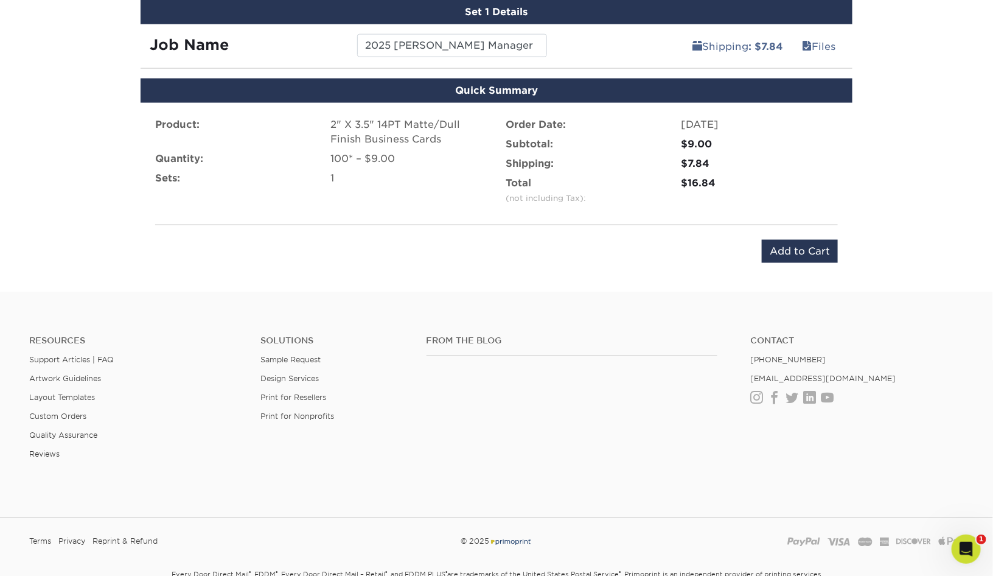
click at [363, 150] on li "Product: 2" X 3.5" 14PT Matte/Dull Finish Business Cards" at bounding box center [321, 134] width 351 height 34
click at [795, 251] on input "Add to Cart" at bounding box center [800, 251] width 76 height 23
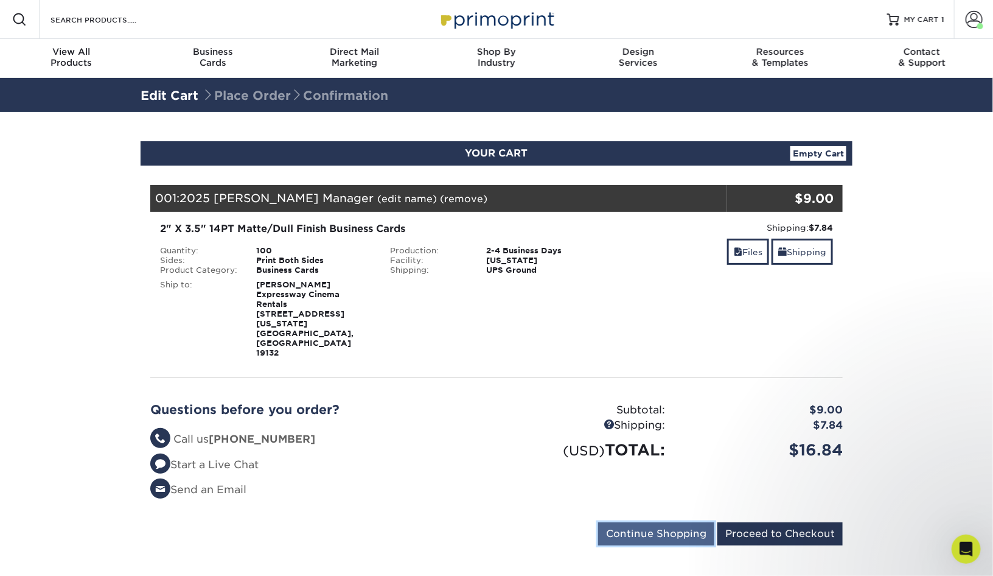
click at [637, 522] on input "Continue Shopping" at bounding box center [656, 533] width 116 height 23
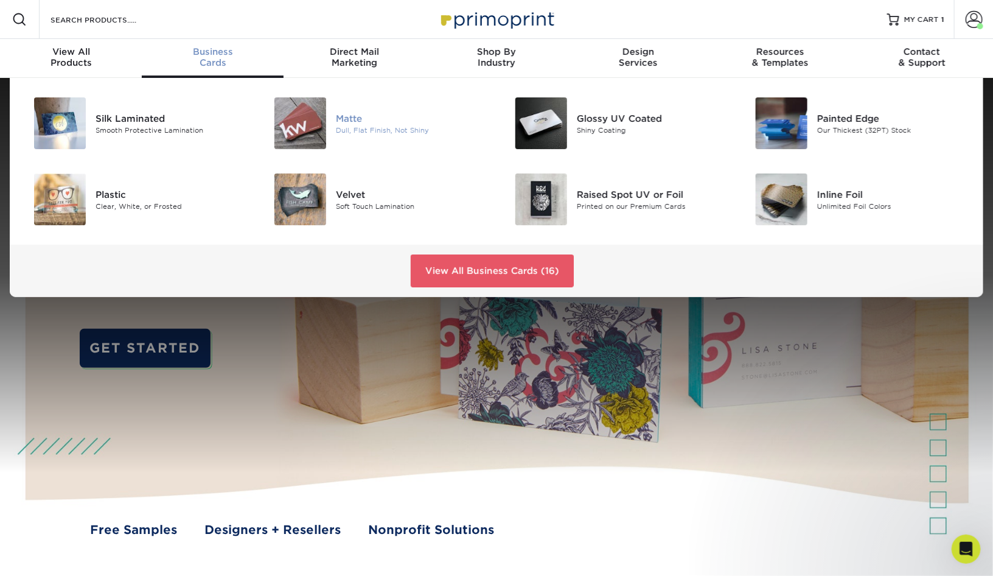
click at [337, 122] on div "Matte" at bounding box center [412, 117] width 152 height 13
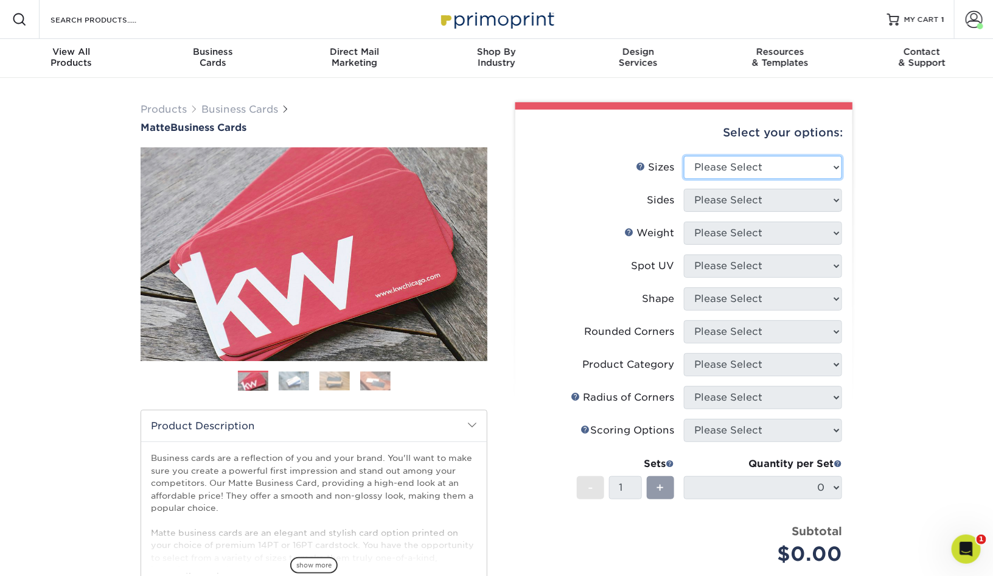
click at [776, 167] on select "Please Select 1.5" x 3.5" - Mini 1.75" x 3.5" - Mini 2" x 2" - Square 2" x 3" -…" at bounding box center [763, 167] width 158 height 23
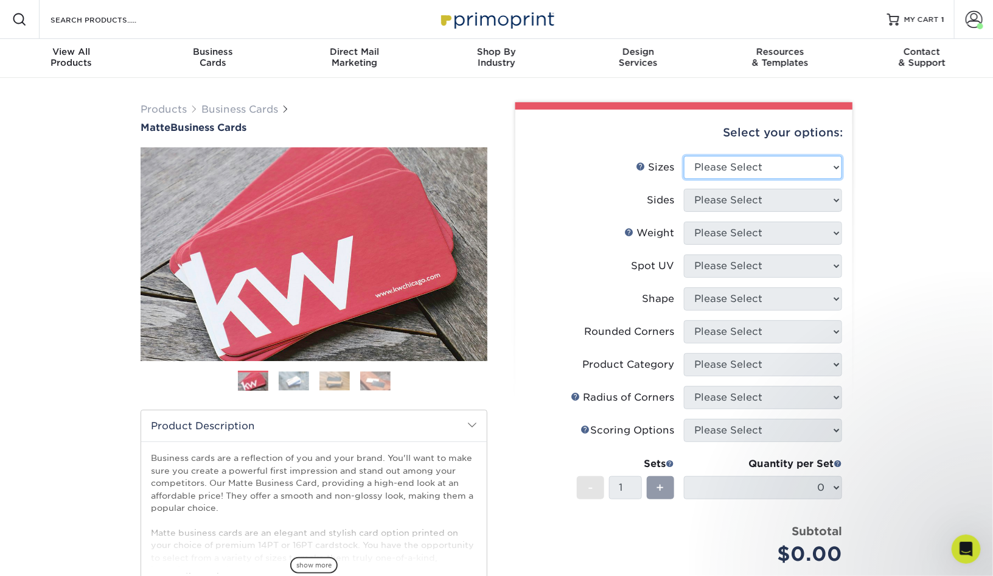
click at [744, 160] on select "Please Select 1.5" x 3.5" - Mini 1.75" x 3.5" - Mini 2" x 2" - Square 2" x 3" -…" at bounding box center [763, 167] width 158 height 23
select select "2.00x3.50"
click at [752, 209] on select "Please Select Print Both Sides Print Front Only" at bounding box center [763, 200] width 158 height 23
select select "13abbda7-1d64-4f25-8bb2-c179b224825d"
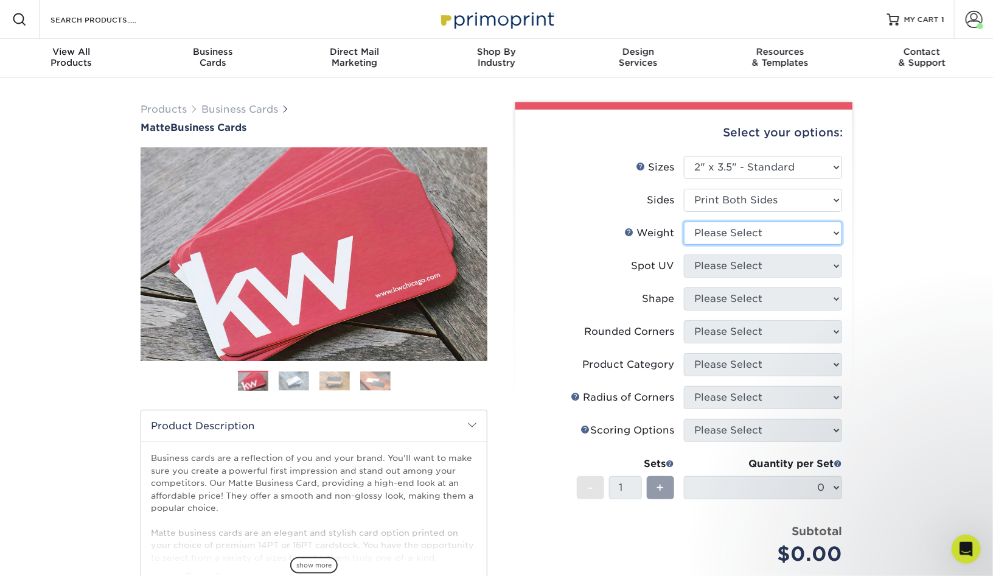
click at [753, 232] on select "Please Select 16PT 14PT" at bounding box center [763, 233] width 158 height 23
select select "14PT"
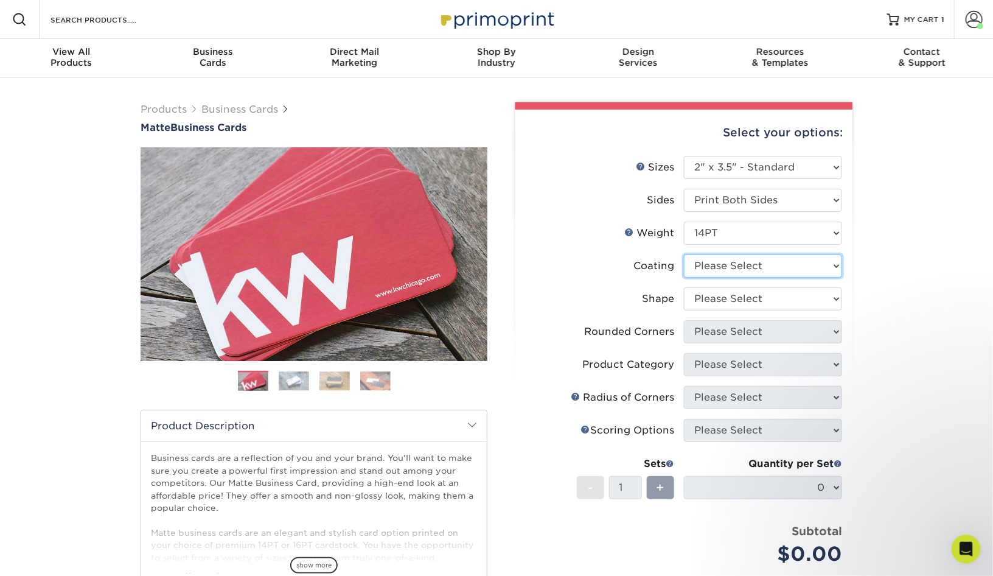
click at [754, 273] on select at bounding box center [763, 265] width 158 height 23
select select "121bb7b5-3b4d-429f-bd8d-bbf80e953313"
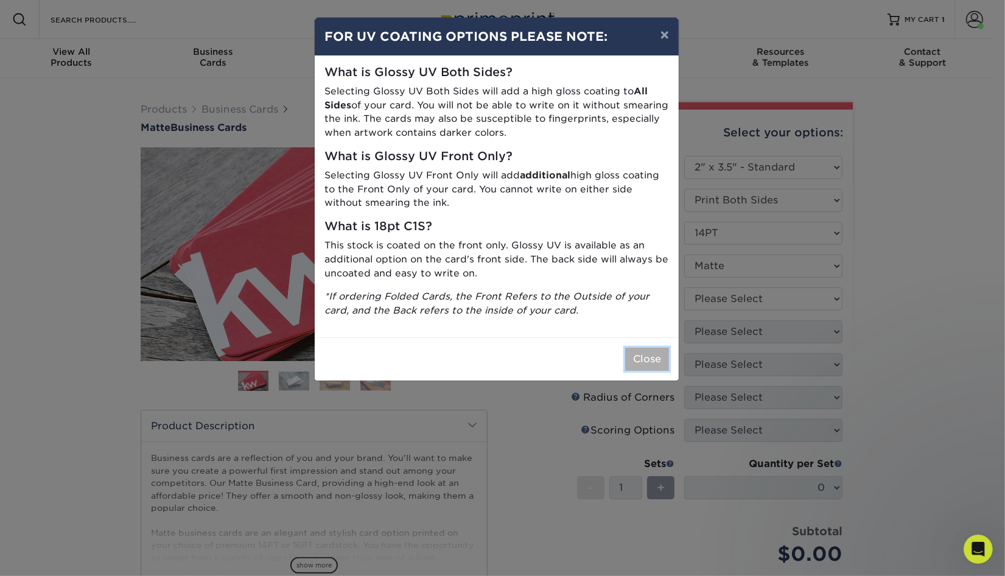
click at [653, 363] on button "Close" at bounding box center [647, 359] width 44 height 23
